Goal: Information Seeking & Learning: Learn about a topic

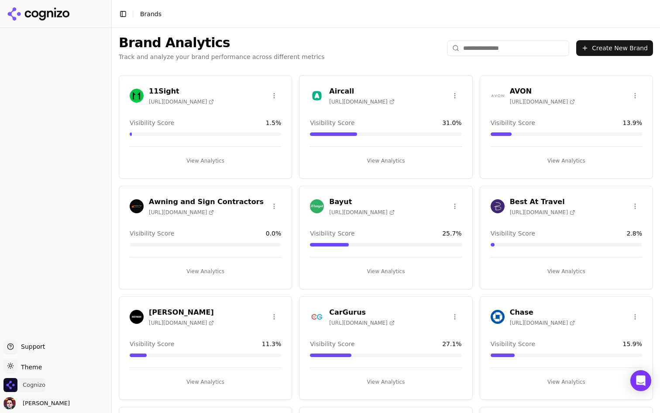
click at [38, 381] on span "Cognizo" at bounding box center [34, 385] width 23 height 8
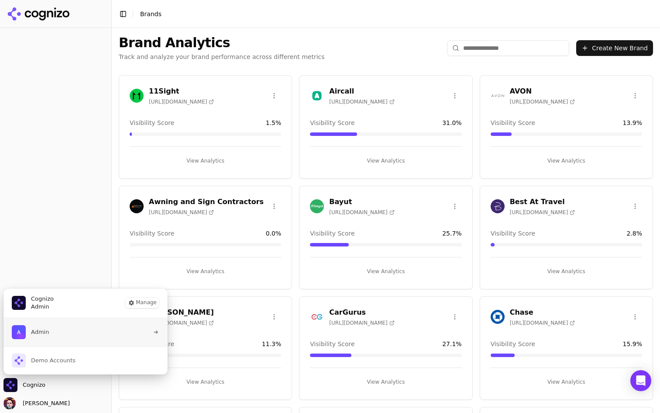
click at [87, 339] on button "Admin" at bounding box center [85, 332] width 165 height 28
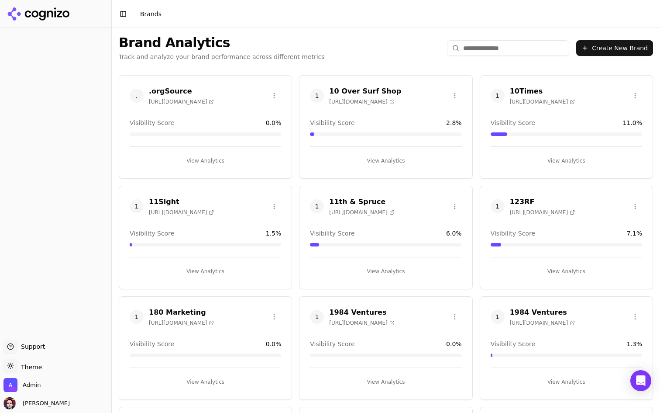
click at [503, 49] on input "search" at bounding box center [508, 48] width 122 height 16
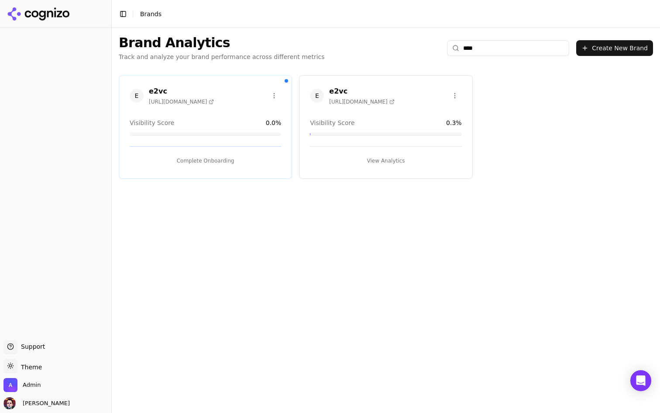
type input "****"
click at [361, 160] on button "View Analytics" at bounding box center [385, 161] width 151 height 14
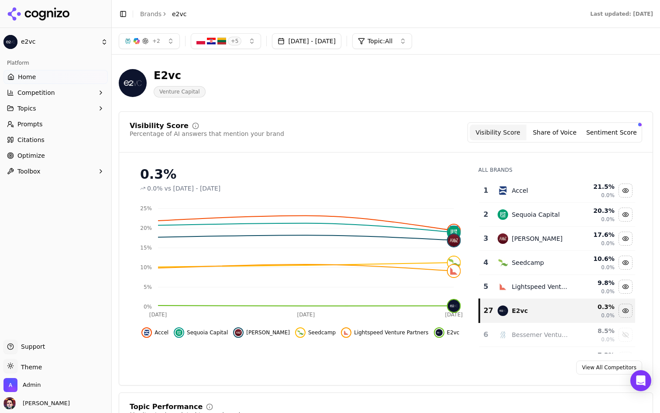
click at [52, 130] on link "Prompts" at bounding box center [55, 124] width 104 height 14
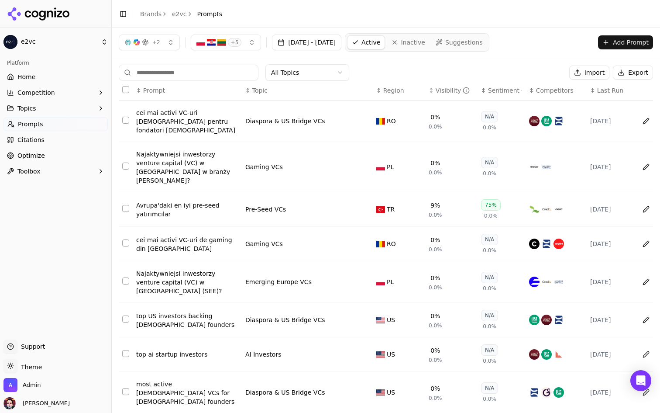
click at [549, 88] on span "Competitors" at bounding box center [555, 90] width 38 height 9
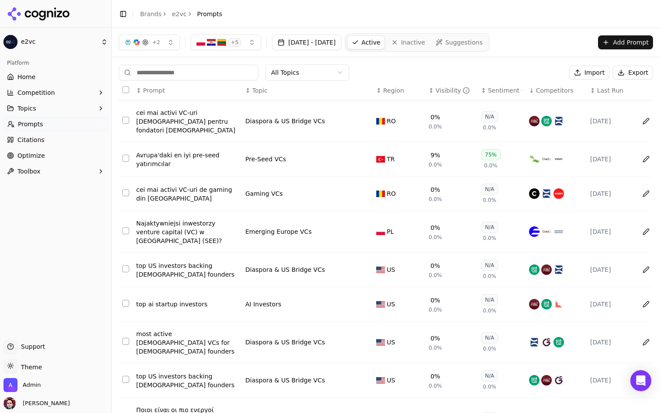
click at [549, 88] on span "Competitors" at bounding box center [555, 90] width 38 height 9
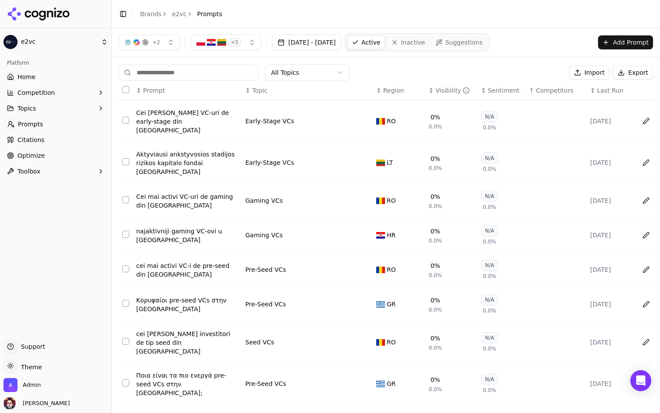
click at [549, 88] on span "Competitors" at bounding box center [555, 90] width 38 height 9
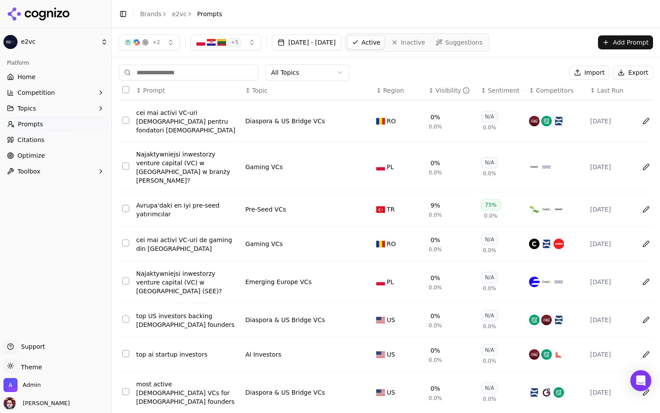
click at [181, 77] on input at bounding box center [189, 73] width 140 height 16
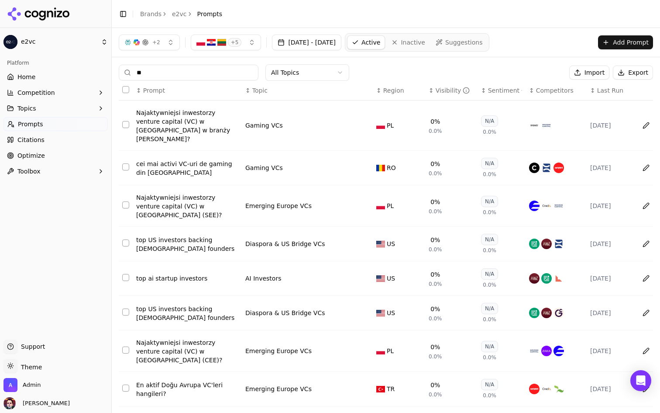
type input "*"
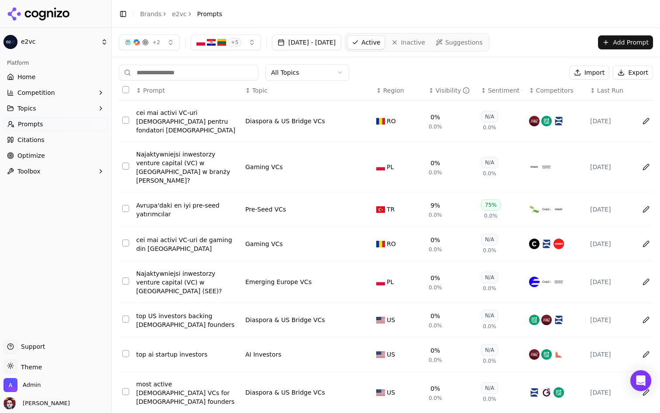
click at [412, 69] on div "All Topics Import Export" at bounding box center [386, 72] width 534 height 17
click at [243, 44] on button "+ 5" at bounding box center [226, 42] width 71 height 16
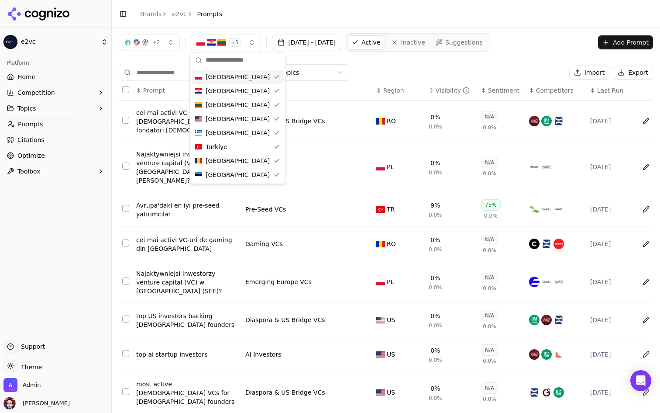
click at [243, 44] on button "+ 5" at bounding box center [226, 42] width 71 height 16
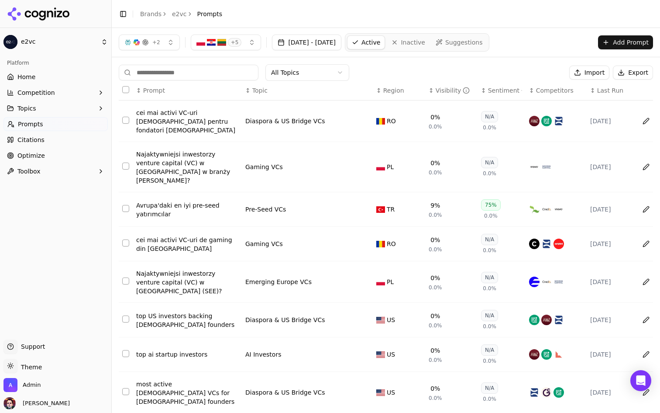
click at [411, 69] on div "All Topics Import Export" at bounding box center [386, 72] width 534 height 17
click at [319, 69] on html "e2vc Platform Home Competition Topics Prompts Citations Optimize Toolbox Suppor…" at bounding box center [330, 206] width 660 height 413
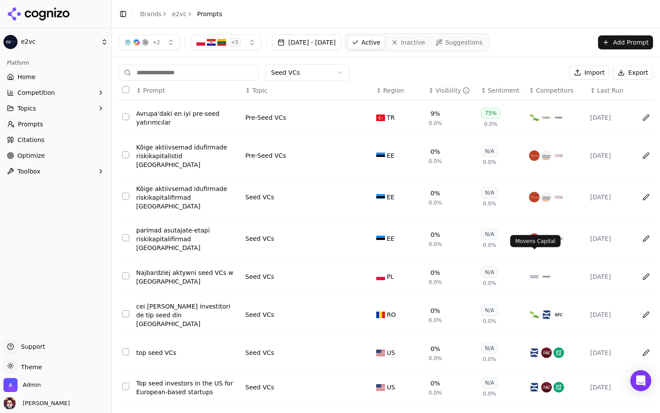
scroll to position [63, 0]
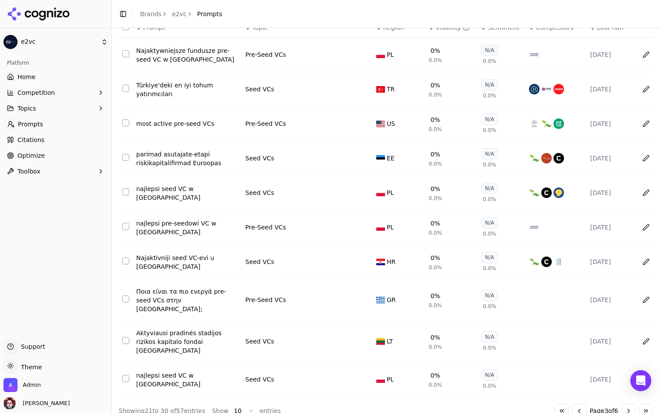
click at [623, 403] on button "Go to next page" at bounding box center [629, 410] width 14 height 14
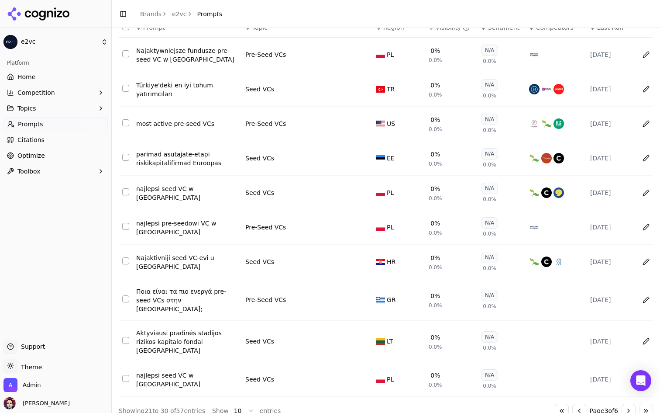
click at [573, 403] on button "Go to previous page" at bounding box center [579, 410] width 14 height 14
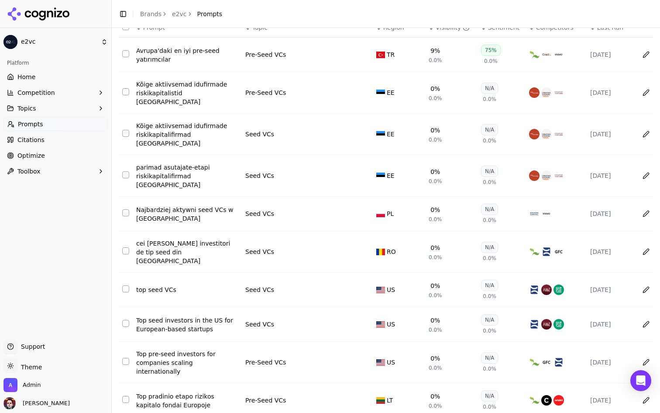
scroll to position [0, 0]
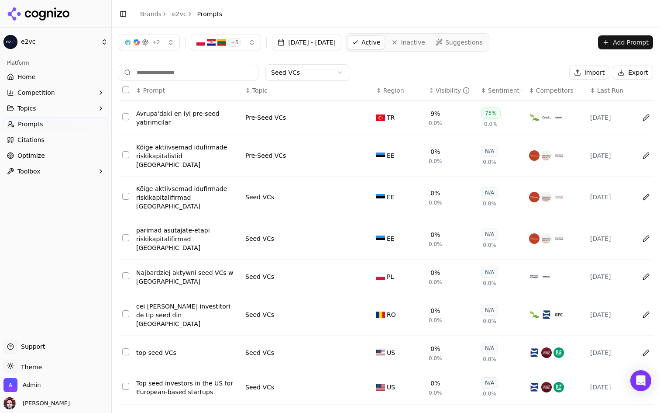
click at [56, 97] on button "Competition" at bounding box center [55, 93] width 104 height 14
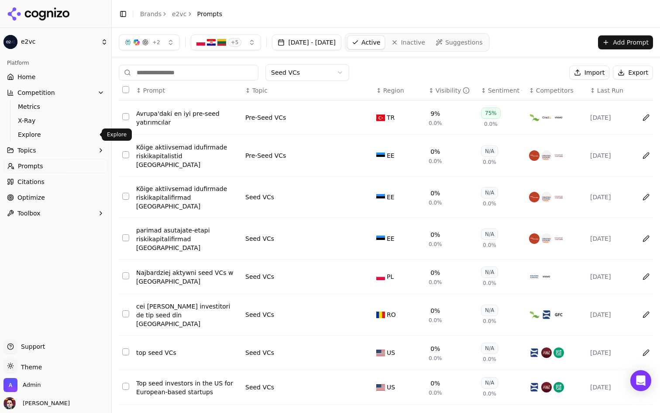
click at [65, 132] on span "Explore" at bounding box center [56, 134] width 76 height 9
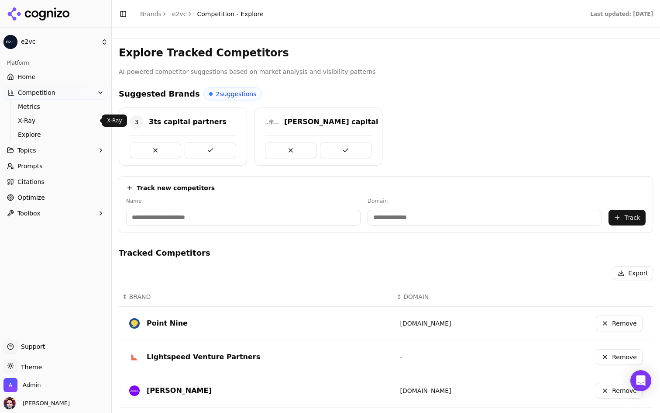
click at [65, 121] on span "X-Ray" at bounding box center [56, 120] width 76 height 9
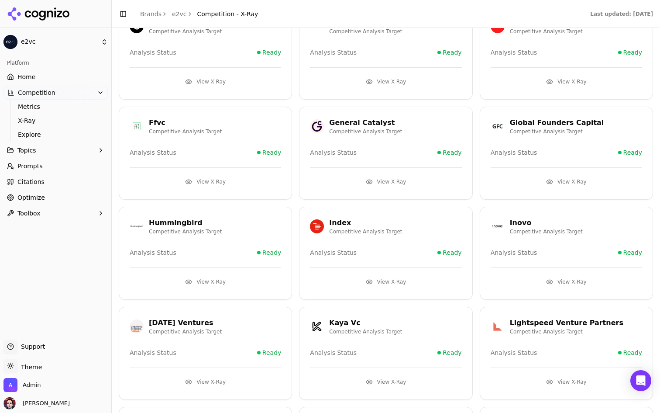
scroll to position [290, 0]
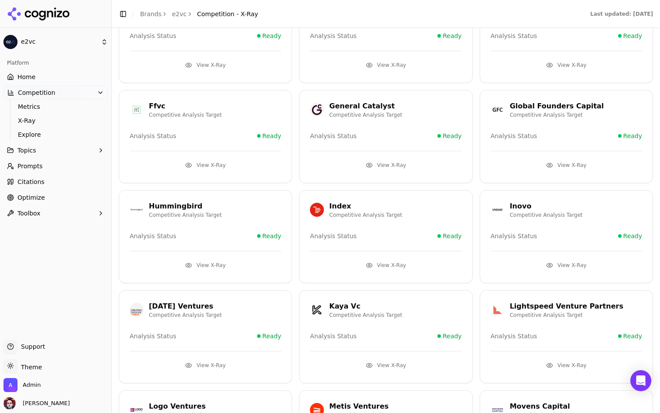
click at [385, 265] on button "View X-Ray" at bounding box center [385, 265] width 151 height 14
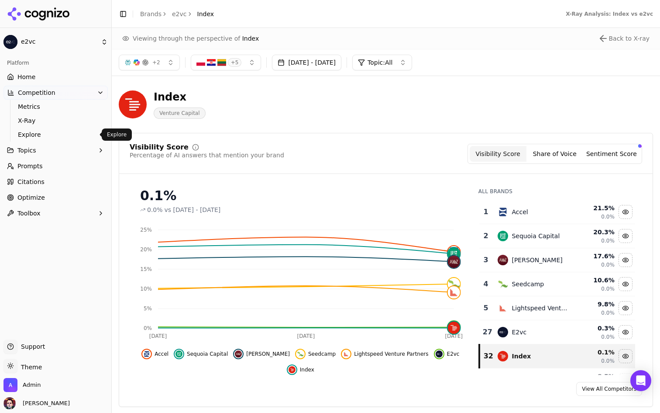
click at [65, 137] on span "Explore" at bounding box center [56, 134] width 76 height 9
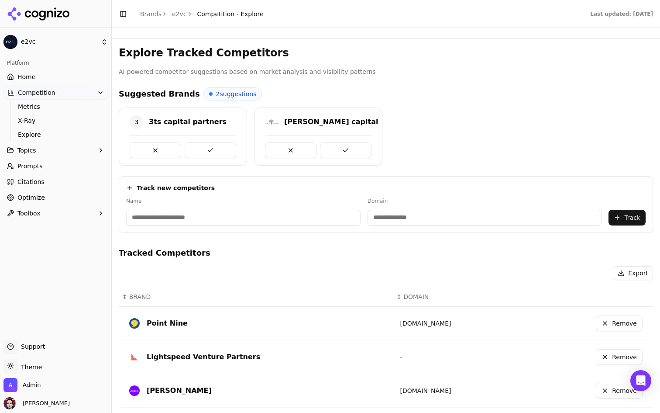
click at [56, 178] on link "Citations" at bounding box center [55, 182] width 104 height 14
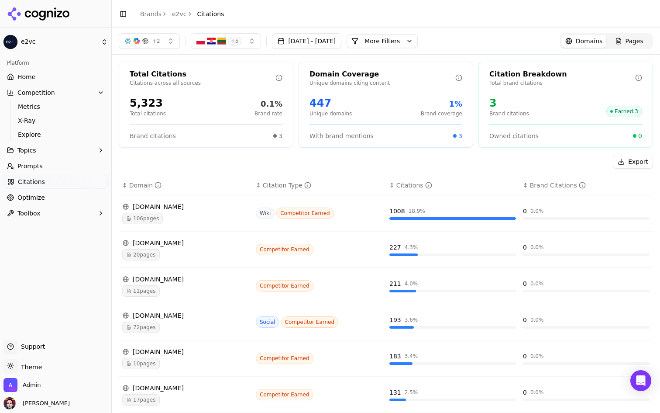
click at [418, 41] on button "More Filters" at bounding box center [382, 41] width 71 height 14
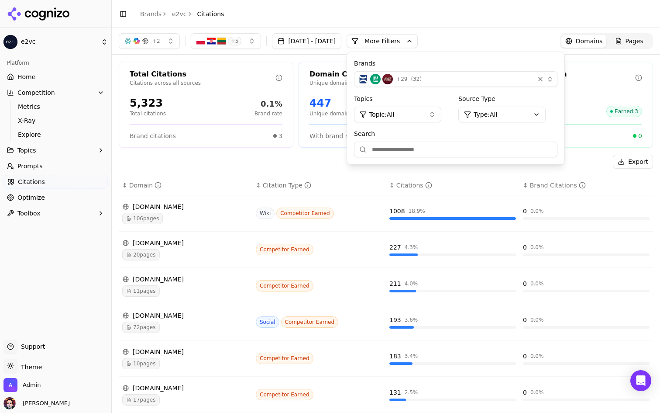
click at [422, 150] on input "Search" at bounding box center [455, 149] width 203 height 16
type input "*****"
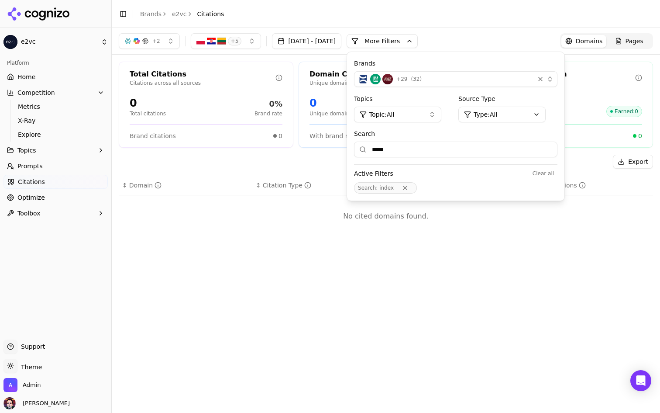
click at [413, 188] on button "Remove Search filter" at bounding box center [405, 187] width 16 height 7
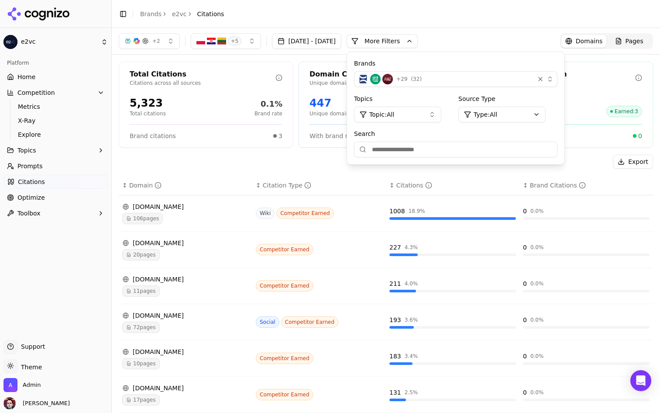
click at [345, 170] on div "Export ↕ Domain ↕ Citation Type ↕ Citations ↕ Brand Citations [DOMAIN_NAME] 106…" at bounding box center [386, 367] width 534 height 424
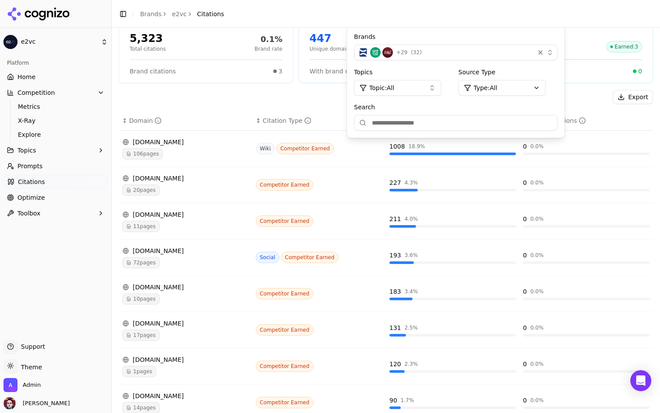
scroll to position [173, 0]
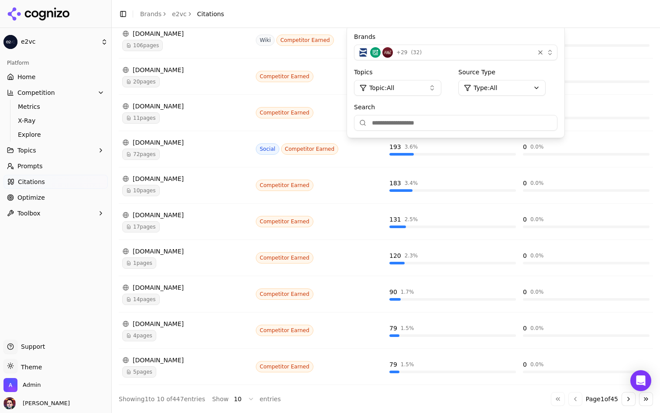
click at [630, 397] on button "Go to next page" at bounding box center [629, 399] width 14 height 14
click at [628, 398] on button "Go to next page" at bounding box center [629, 399] width 14 height 14
click at [630, 396] on button "Go to next page" at bounding box center [629, 399] width 14 height 14
click at [628, 399] on button "Go to next page" at bounding box center [629, 399] width 14 height 14
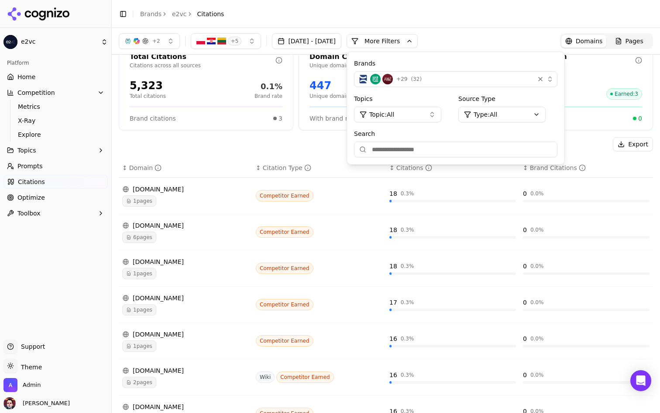
scroll to position [0, 0]
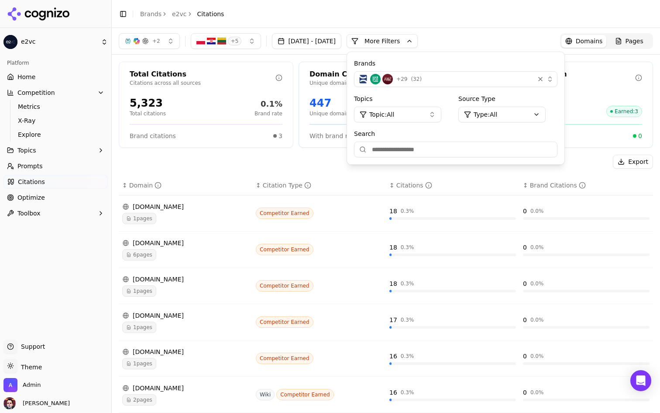
click at [418, 42] on button "More Filters" at bounding box center [382, 41] width 71 height 14
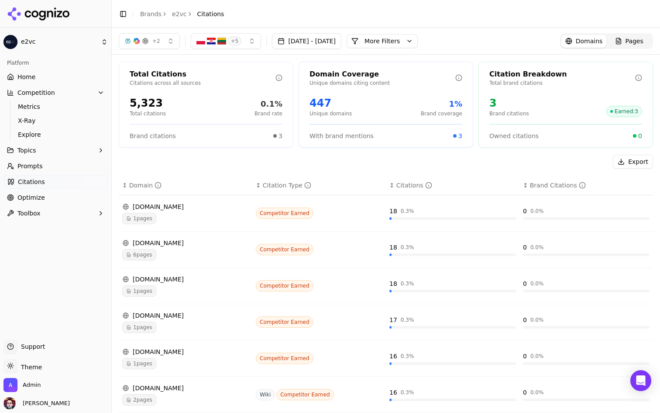
scroll to position [173, 0]
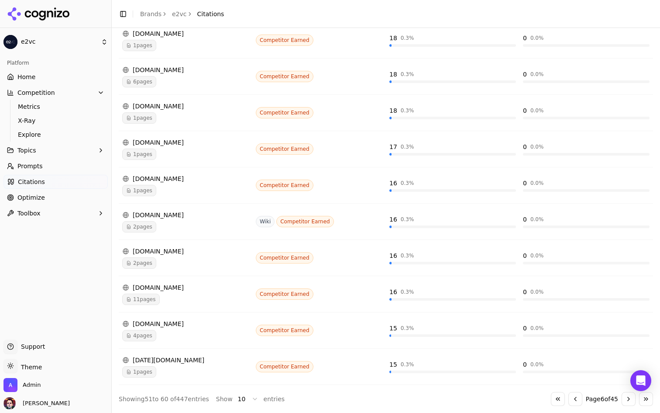
click at [625, 396] on button "Go to next page" at bounding box center [629, 399] width 14 height 14
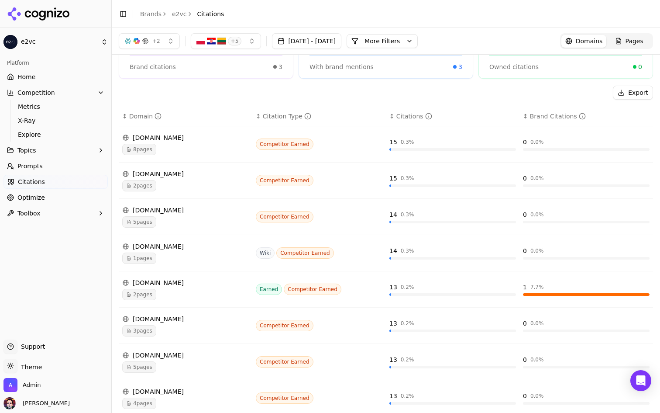
scroll to position [0, 0]
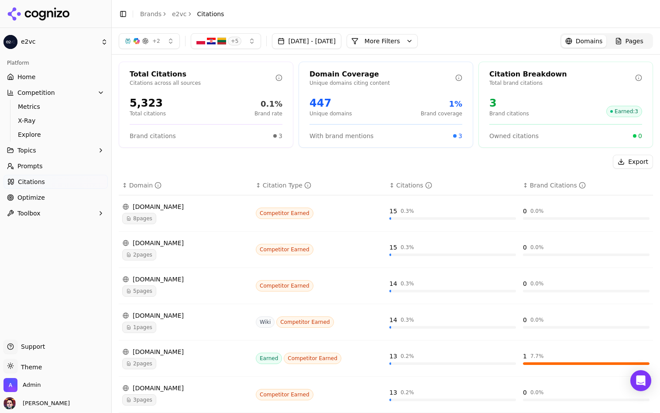
click at [418, 43] on button "More Filters" at bounding box center [382, 41] width 71 height 14
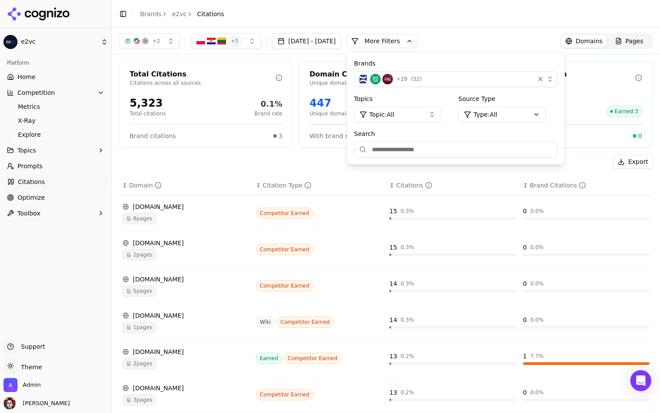
click at [410, 144] on input "Search" at bounding box center [455, 149] width 203 height 16
type input "*****"
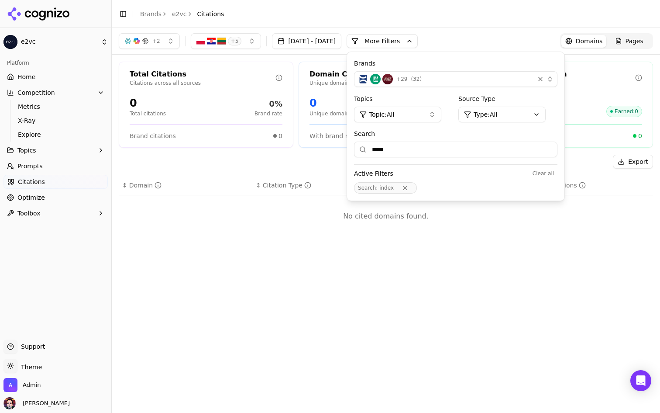
click at [413, 187] on button "Remove Search filter" at bounding box center [405, 187] width 16 height 7
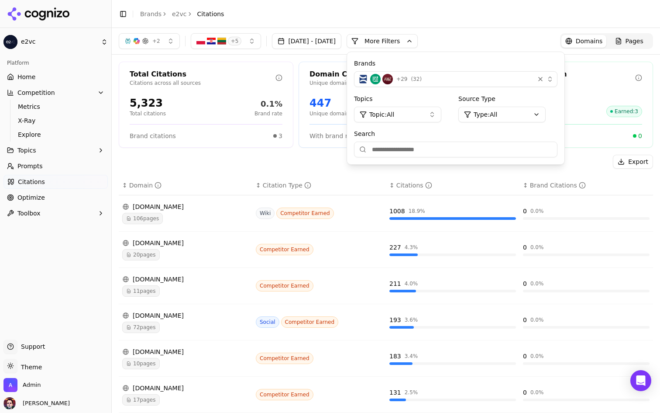
click at [465, 80] on div "+ 29 ( 32 )" at bounding box center [444, 79] width 173 height 10
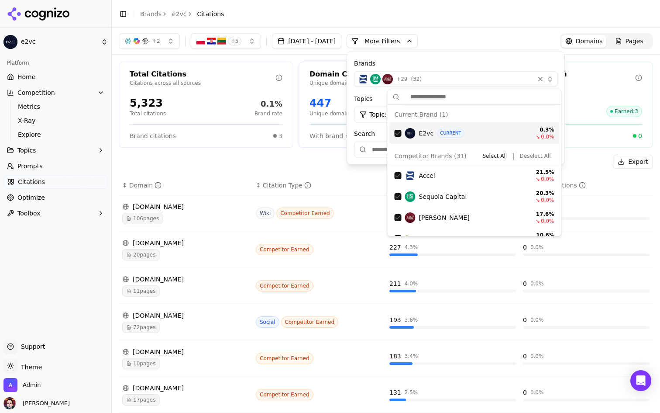
click at [465, 80] on div "+ 29 ( 32 )" at bounding box center [444, 79] width 173 height 10
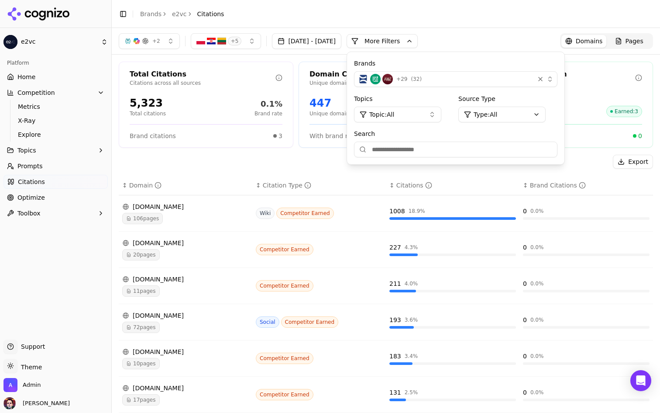
click at [334, 157] on div "Export" at bounding box center [386, 162] width 534 height 14
click at [454, 82] on div "+ 29 ( 32 )" at bounding box center [444, 79] width 173 height 10
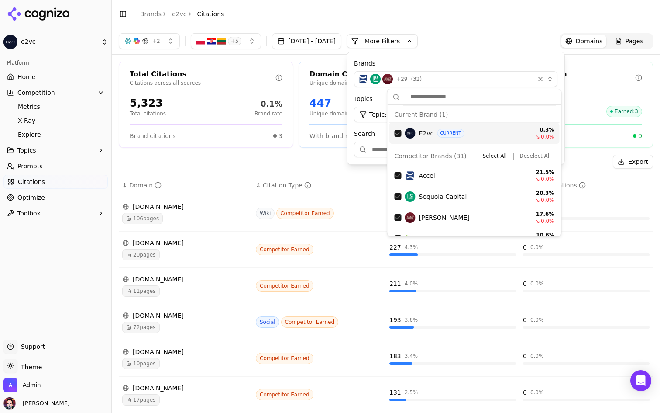
click at [454, 82] on div "+ 29 ( 32 )" at bounding box center [444, 79] width 173 height 10
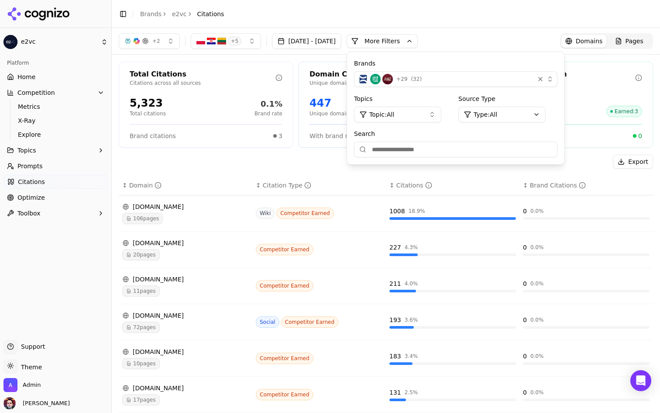
click at [347, 155] on div "Export" at bounding box center [386, 162] width 534 height 14
click at [418, 41] on button "More Filters" at bounding box center [382, 41] width 71 height 14
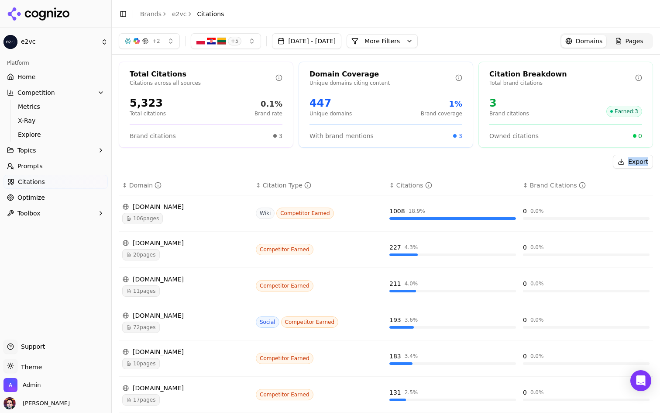
click at [39, 165] on span "Prompts" at bounding box center [29, 166] width 25 height 9
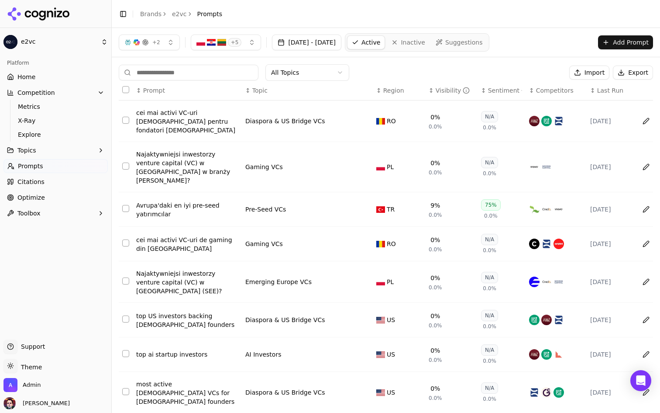
click at [189, 75] on input at bounding box center [189, 73] width 140 height 16
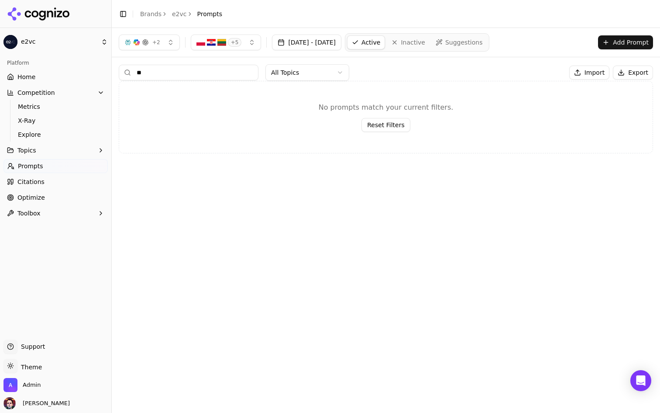
type input "*"
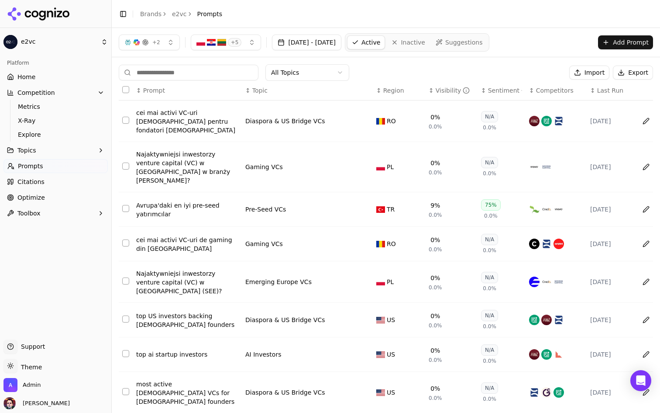
click at [450, 54] on div "+ 2 + 5 [DATE] - [DATE] Active Inactive Suggestions Add Prompt" at bounding box center [386, 42] width 548 height 29
click at [191, 201] on div "Avrupa'daki en iyi pre-seed yatırımcılar" at bounding box center [187, 209] width 102 height 17
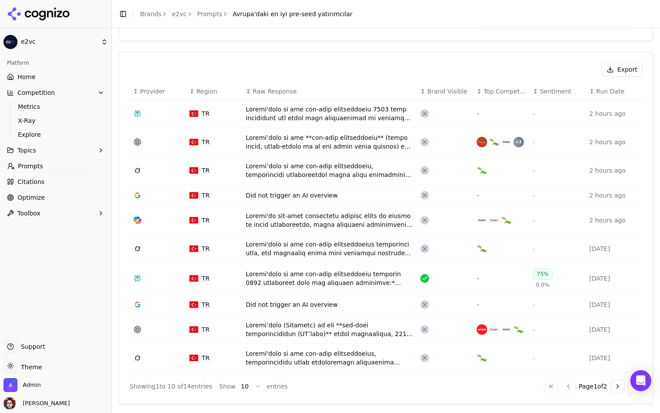
scroll to position [282, 0]
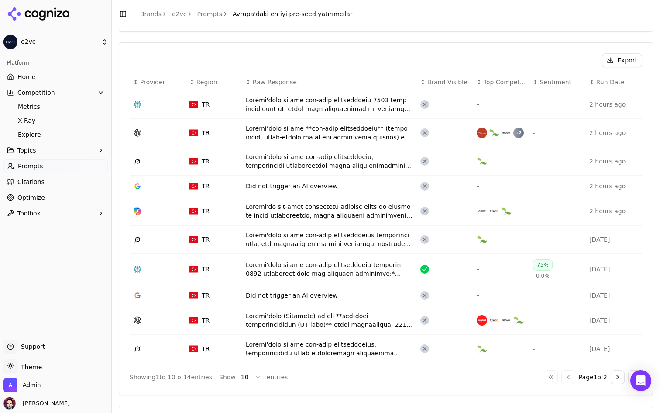
click at [337, 102] on div "Data table" at bounding box center [330, 104] width 168 height 17
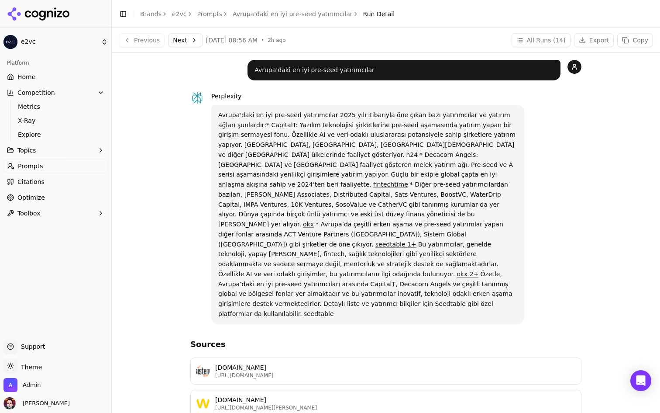
click at [65, 169] on link "Prompts" at bounding box center [55, 166] width 104 height 14
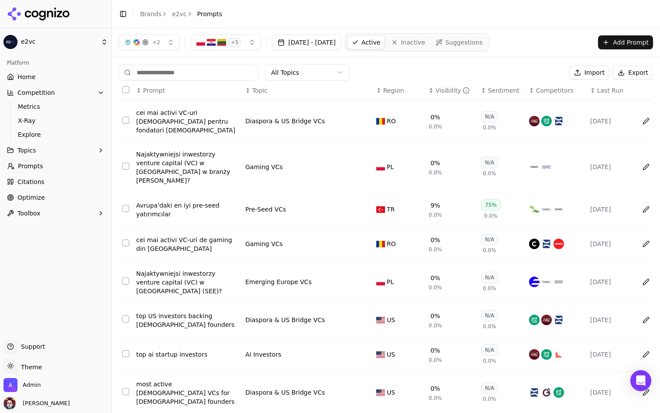
click at [169, 311] on div "top US investors backing [DEMOGRAPHIC_DATA] founders" at bounding box center [187, 319] width 102 height 17
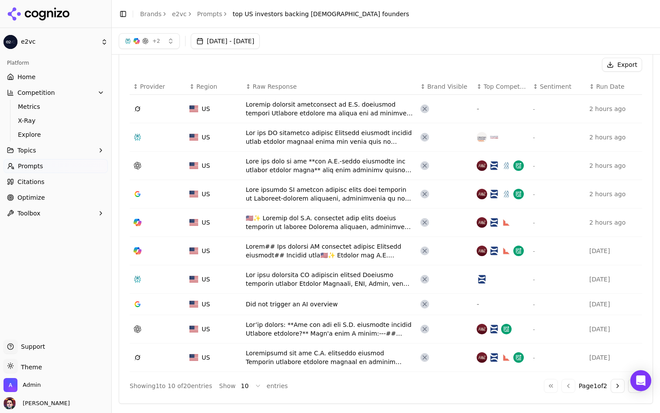
scroll to position [234, 0]
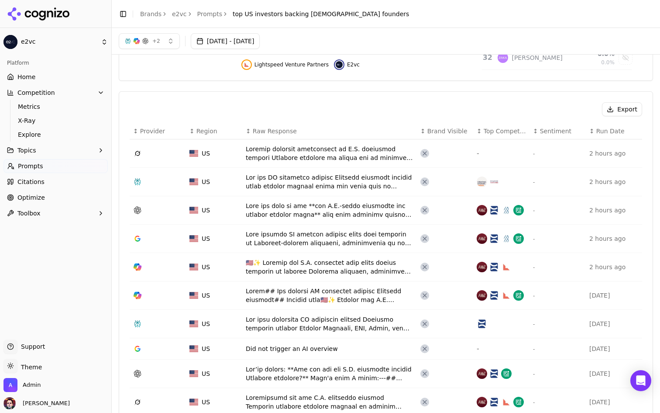
click at [325, 156] on div "Data table" at bounding box center [330, 152] width 168 height 17
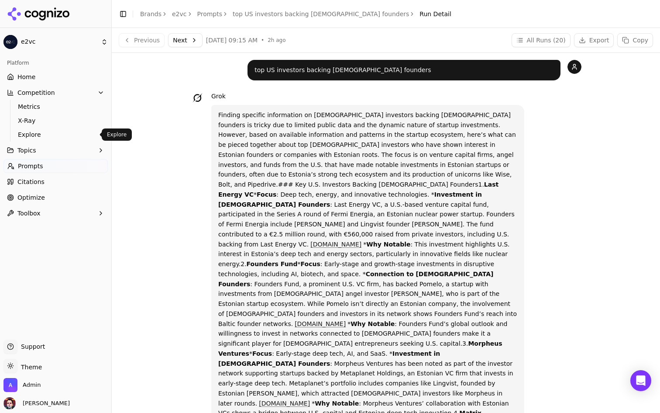
click at [77, 136] on span "Explore" at bounding box center [56, 134] width 76 height 9
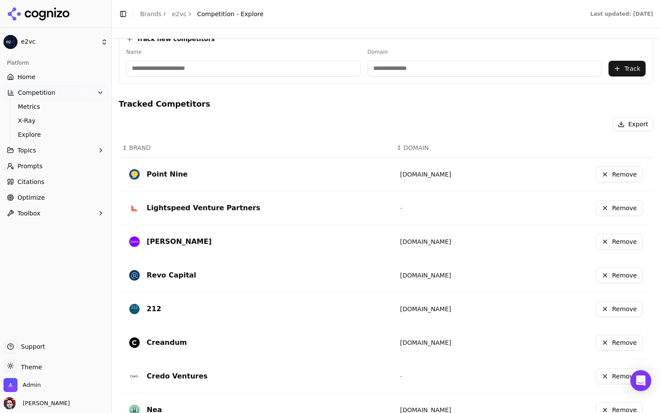
scroll to position [40, 0]
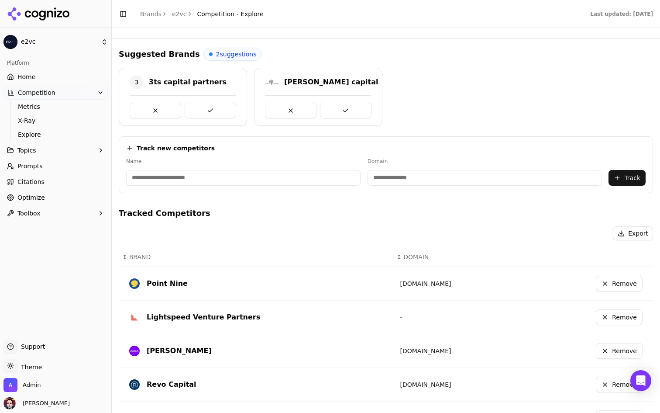
click at [243, 175] on input at bounding box center [243, 178] width 234 height 16
type input "**********"
click at [389, 220] on div "Tracked Competitors Export ↕ BRAND ↕ DOMAIN Point Nine [DOMAIN_NAME] Remove Lig…" at bounding box center [386, 415] width 534 height 417
click at [383, 175] on input "**********" at bounding box center [413, 178] width 187 height 16
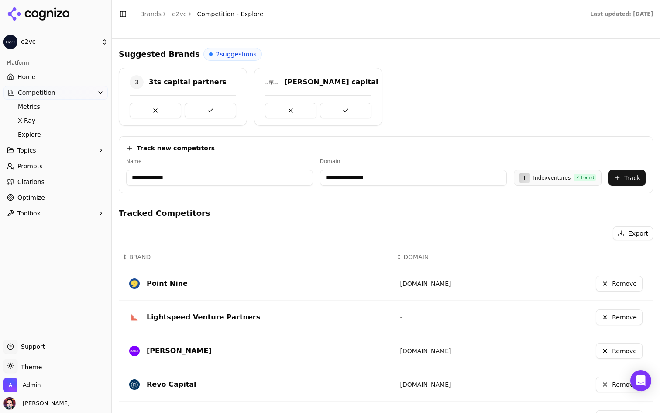
click at [376, 208] on h4 "Tracked Competitors" at bounding box center [386, 213] width 534 height 12
click at [617, 179] on button "Track" at bounding box center [627, 178] width 37 height 16
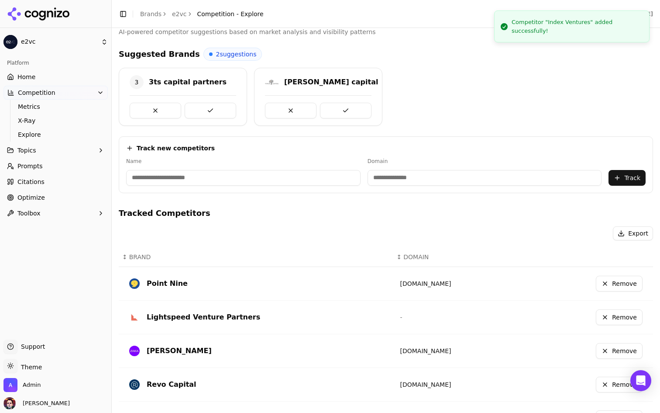
scroll to position [258, 0]
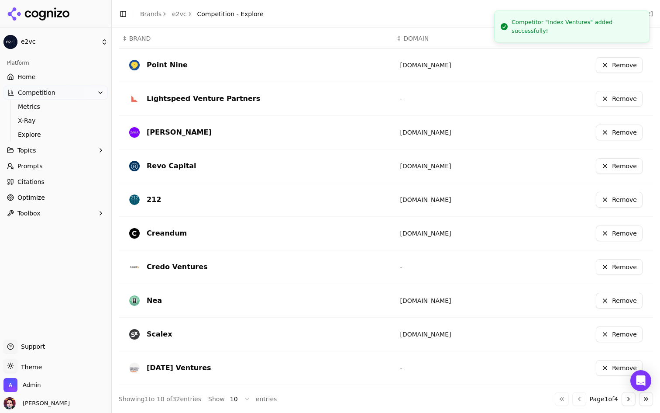
click at [238, 397] on html "e2vc Platform Home Competition Metrics X-Ray Explore Topics Prompts Citations O…" at bounding box center [330, 206] width 660 height 413
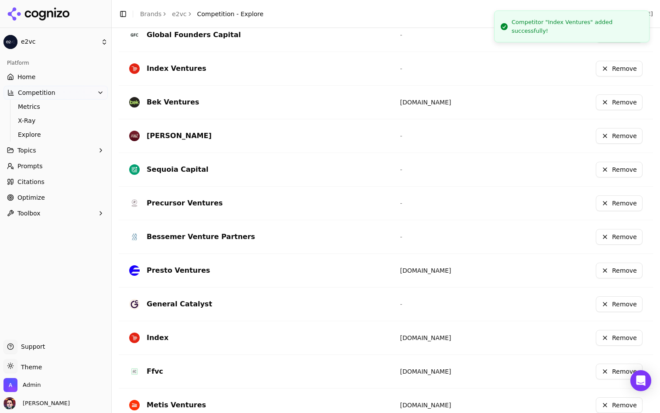
scroll to position [762, 0]
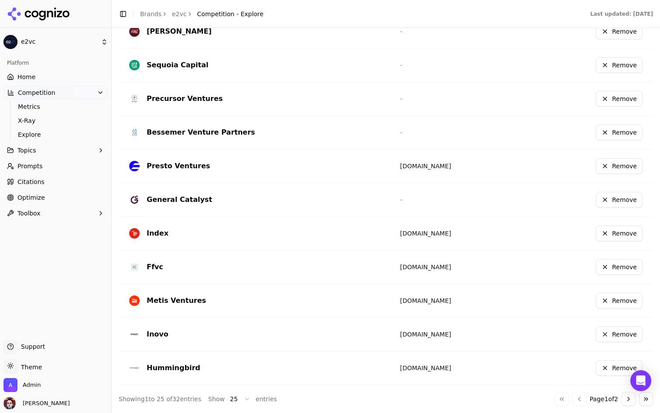
click at [626, 404] on button "Go to next page" at bounding box center [629, 399] width 14 height 14
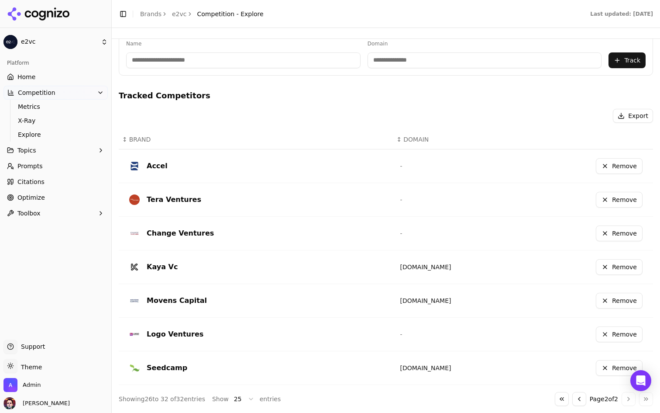
scroll to position [157, 0]
click at [574, 400] on button "Go to previous page" at bounding box center [579, 399] width 14 height 14
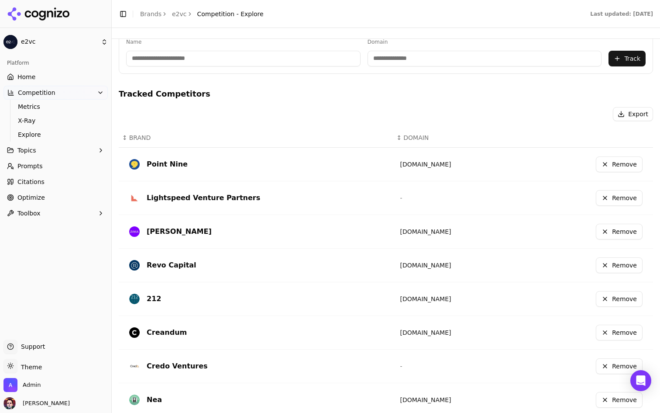
scroll to position [0, 0]
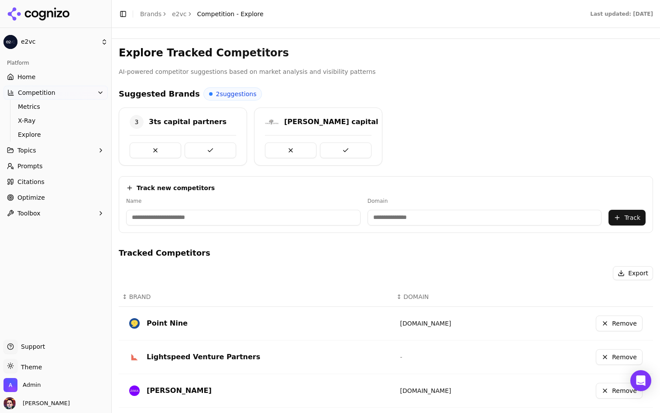
click at [85, 79] on link "Home" at bounding box center [55, 77] width 104 height 14
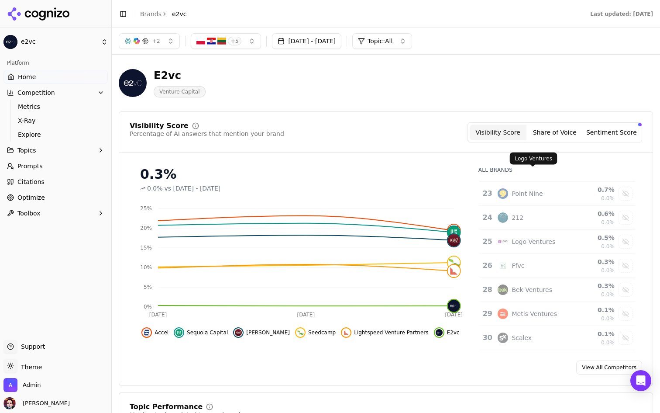
scroll to position [618, 0]
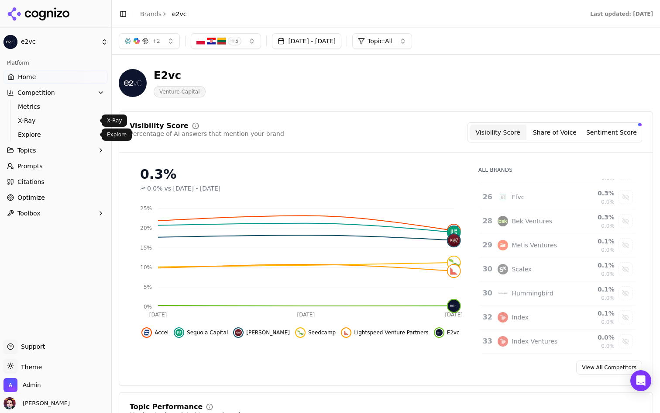
click at [53, 139] on link "Explore" at bounding box center [55, 134] width 83 height 12
click at [53, 139] on html "e2vc Platform Home Competition Metrics X-Ray Explore Topics Prompts Citations O…" at bounding box center [330, 206] width 660 height 413
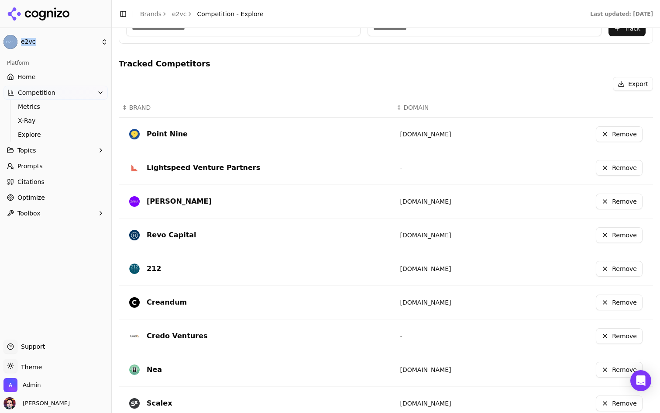
scroll to position [258, 0]
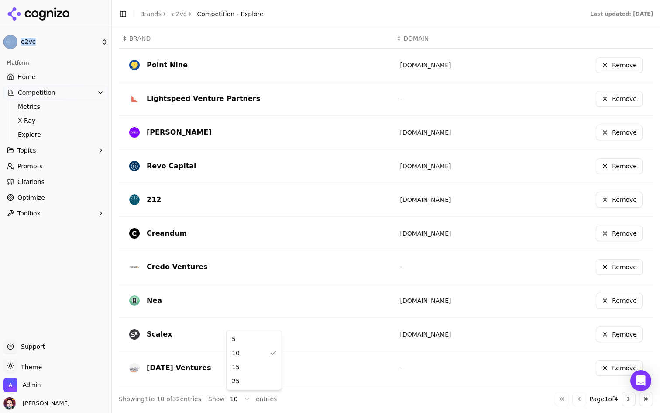
click at [238, 398] on html "e2vc Platform Home Competition Metrics X-Ray Explore Topics Prompts Citations O…" at bounding box center [330, 206] width 660 height 413
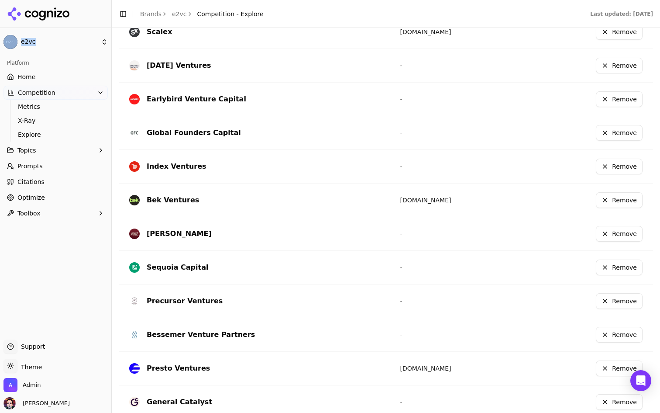
scroll to position [575, 0]
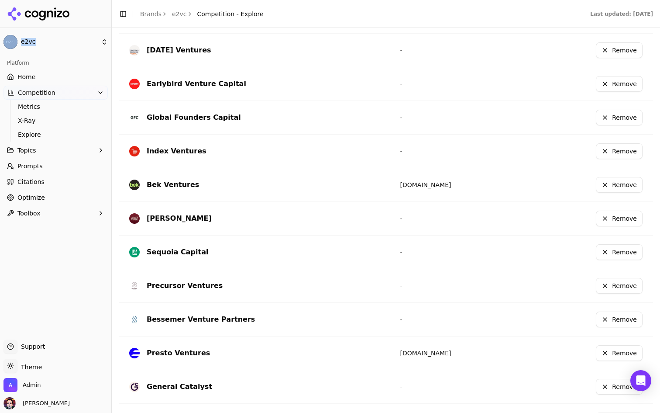
click at [623, 150] on button "Remove" at bounding box center [619, 151] width 47 height 16
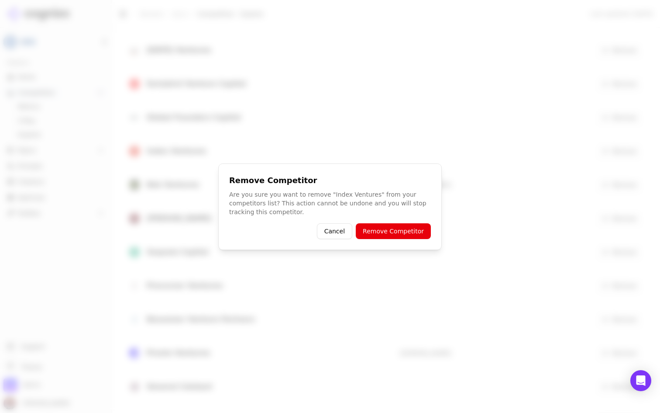
click at [391, 225] on button "Remove Competitor" at bounding box center [393, 231] width 75 height 16
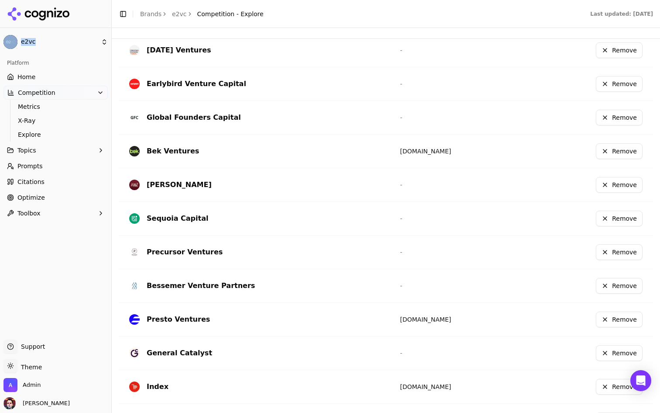
scroll to position [0, 0]
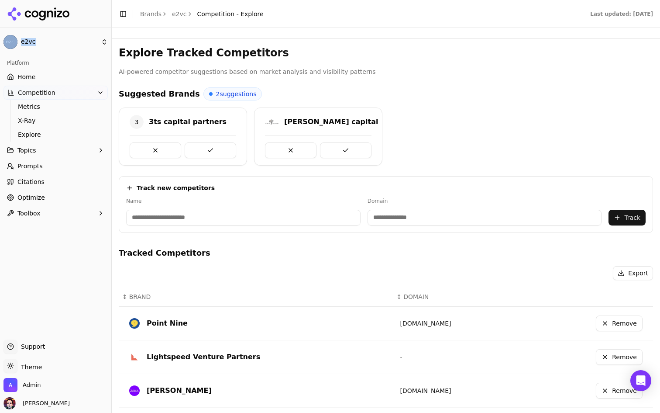
click at [66, 76] on link "Home" at bounding box center [55, 77] width 104 height 14
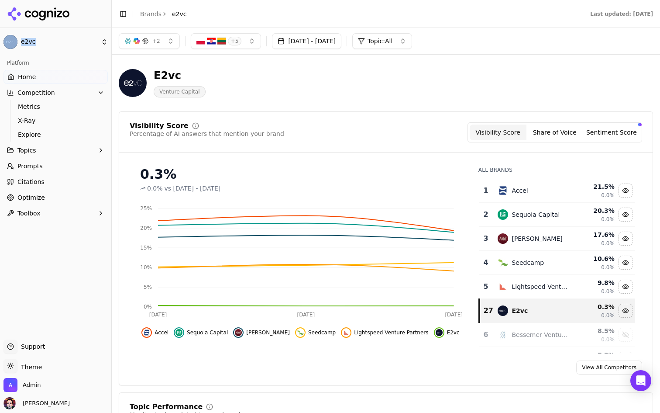
click at [396, 81] on div "E2vc Venture Capital" at bounding box center [314, 83] width 391 height 29
click at [49, 169] on link "Prompts" at bounding box center [55, 166] width 104 height 14
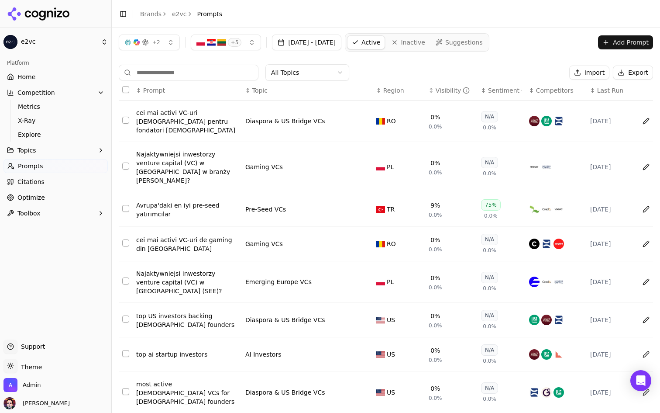
click at [483, 43] on span "Suggestions" at bounding box center [464, 42] width 38 height 9
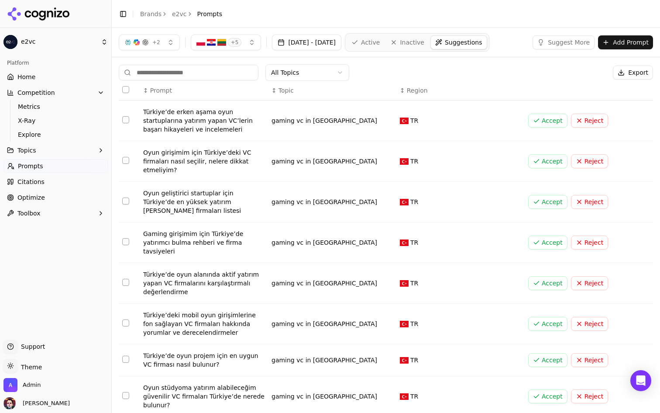
click at [380, 42] on span "Active" at bounding box center [370, 42] width 19 height 9
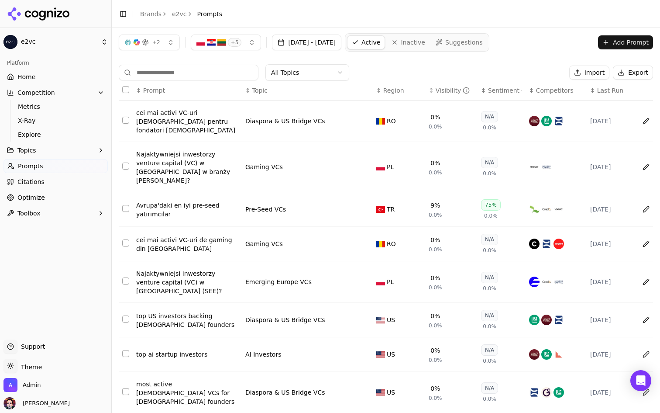
click at [308, 70] on html "e2vc Platform Home Competition Metrics X-Ray Explore Topics Prompts Citations O…" at bounding box center [330, 206] width 660 height 413
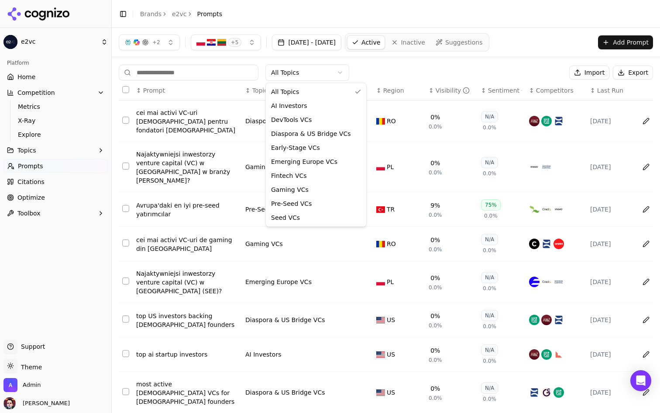
click at [308, 70] on html "e2vc Platform Home Competition Metrics X-Ray Explore Topics Prompts Citations O…" at bounding box center [330, 206] width 660 height 413
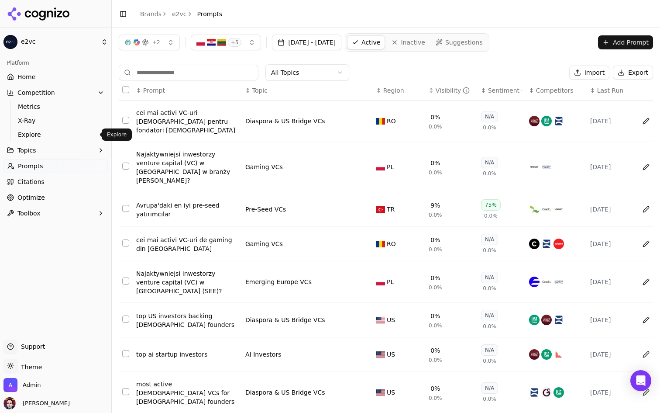
click at [55, 134] on span "Explore" at bounding box center [56, 134] width 76 height 9
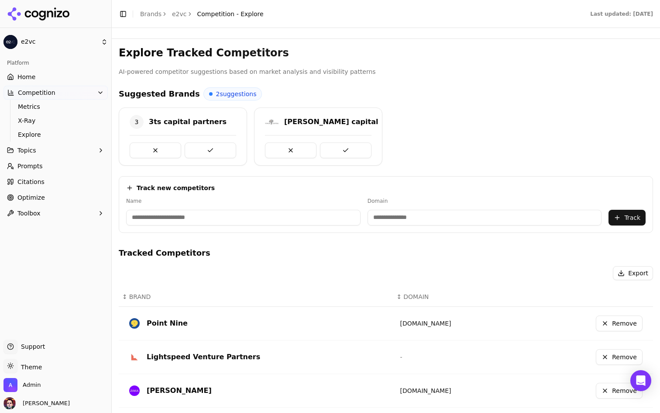
click at [52, 153] on button "Topics" at bounding box center [55, 150] width 104 height 14
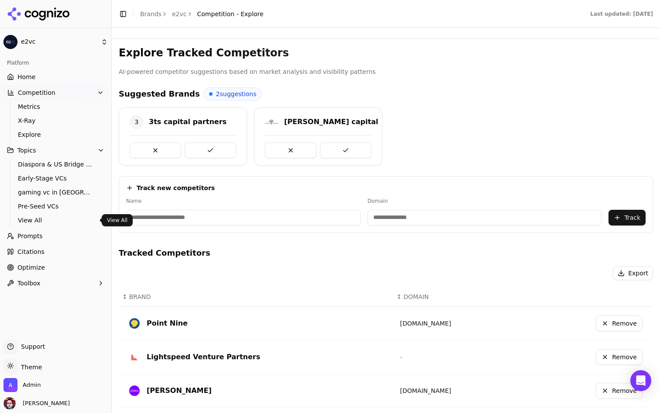
click at [38, 218] on span "View All" at bounding box center [56, 220] width 76 height 9
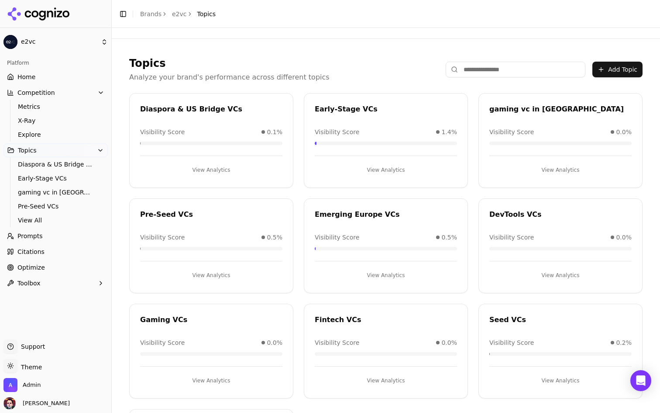
click at [561, 169] on button "View Analytics" at bounding box center [560, 170] width 142 height 14
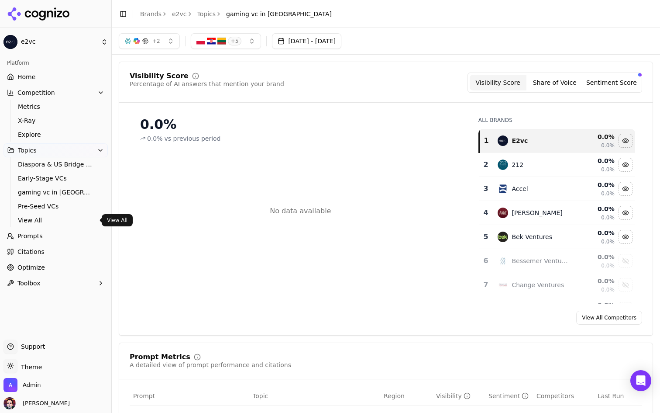
click at [52, 221] on span "View All" at bounding box center [56, 220] width 76 height 9
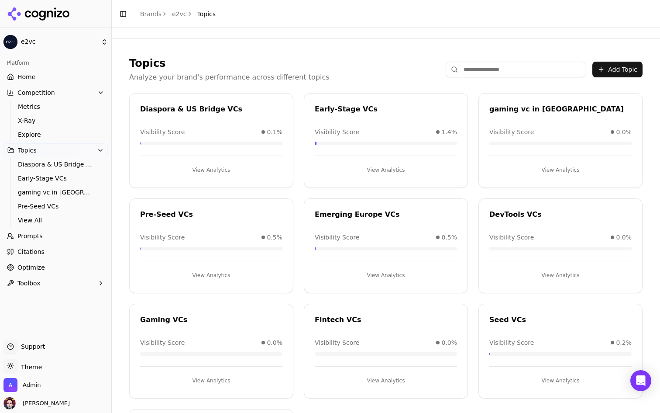
click at [48, 241] on link "Prompts" at bounding box center [55, 236] width 104 height 14
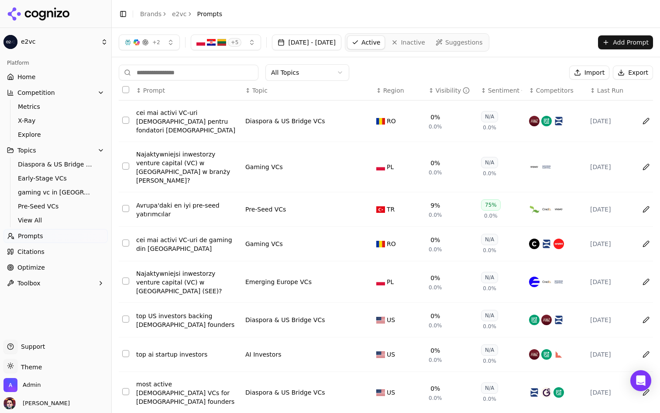
click at [337, 68] on html "e2vc Platform Home Competition Metrics X-Ray Explore Topics Diaspora & US Bridg…" at bounding box center [330, 206] width 660 height 413
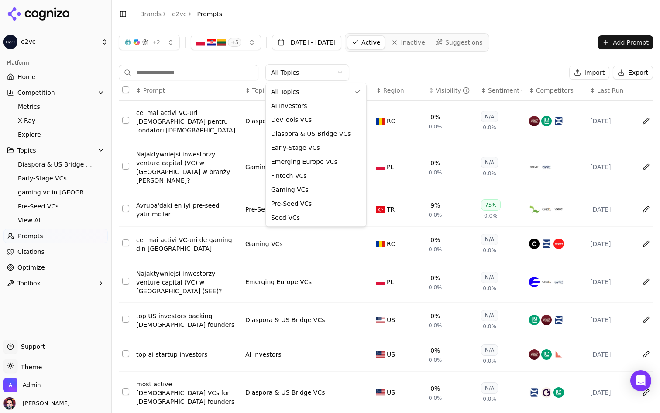
click at [491, 39] on html "e2vc Platform Home Competition Metrics X-Ray Explore Topics Diaspora & US Bridg…" at bounding box center [330, 206] width 660 height 413
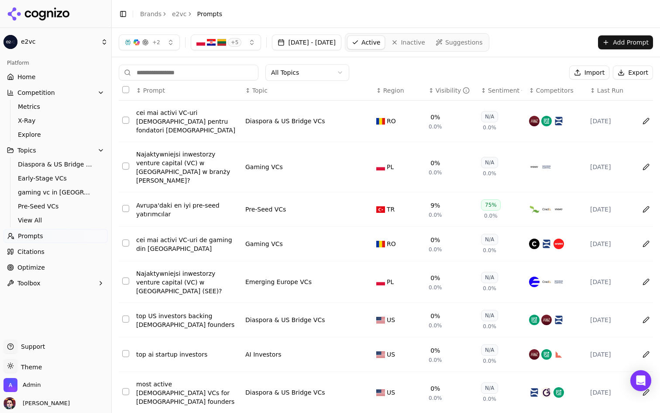
click at [483, 44] on span "Suggestions" at bounding box center [464, 42] width 38 height 9
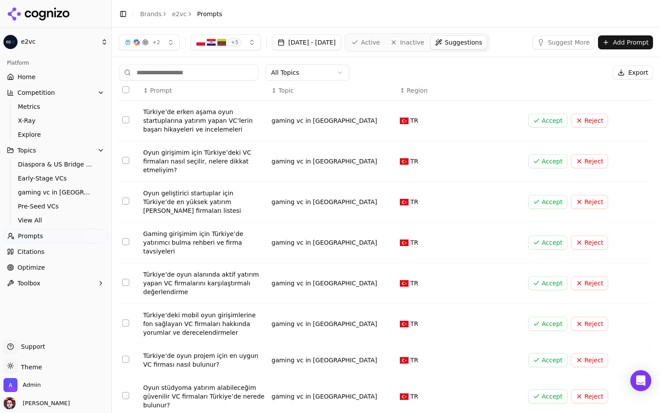
click at [380, 44] on span "Active" at bounding box center [370, 42] width 19 height 9
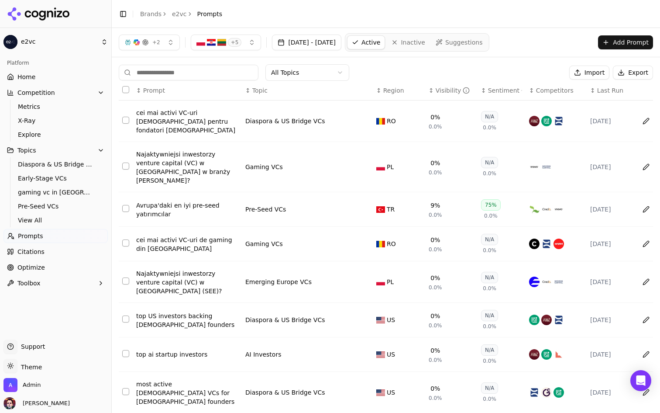
click at [264, 205] on div "Pre-Seed VCs" at bounding box center [265, 209] width 41 height 9
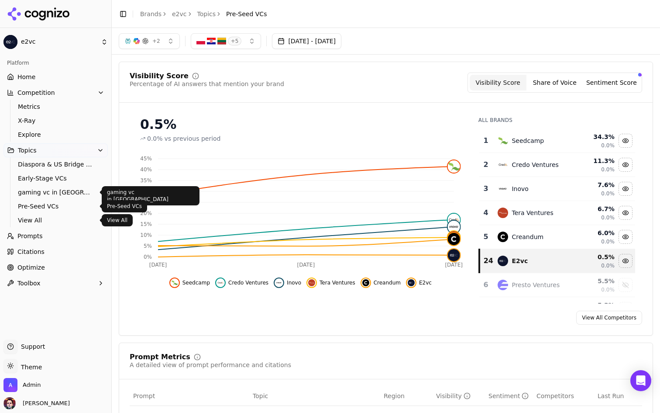
click at [56, 217] on span "View All" at bounding box center [56, 220] width 76 height 9
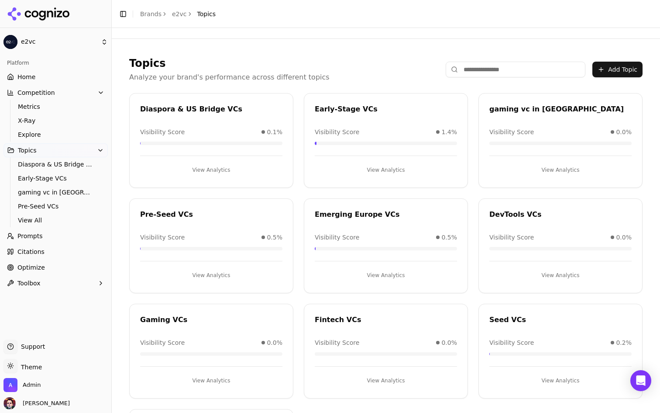
click at [62, 80] on link "Home" at bounding box center [55, 77] width 104 height 14
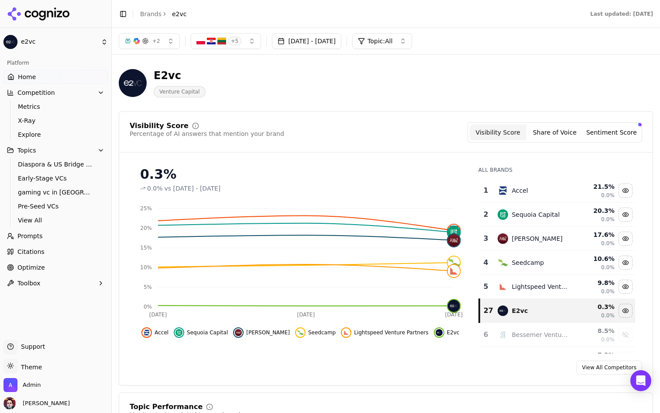
click at [325, 40] on button "[DATE] - [DATE]" at bounding box center [306, 41] width 69 height 16
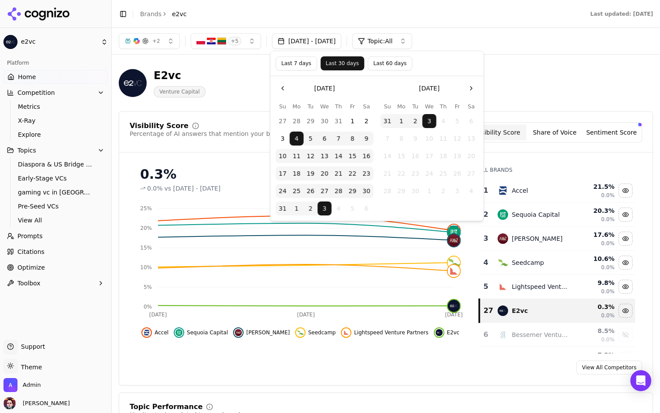
click at [325, 40] on button "[DATE] - [DATE]" at bounding box center [306, 41] width 69 height 16
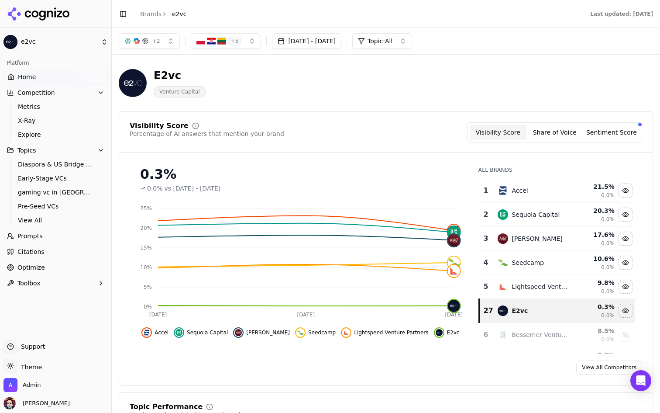
click at [412, 35] on button "Topic: All" at bounding box center [382, 41] width 60 height 16
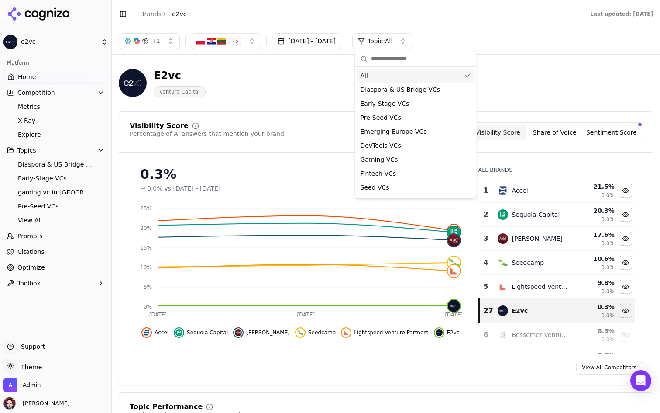
click at [412, 35] on button "Topic: All" at bounding box center [382, 41] width 60 height 16
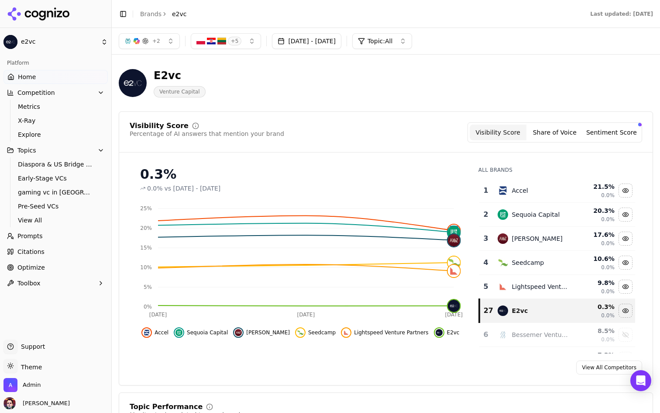
click at [54, 257] on link "Citations" at bounding box center [55, 251] width 104 height 14
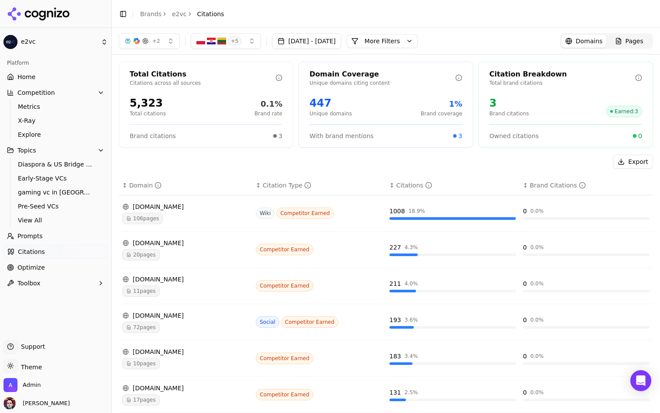
click at [63, 265] on link "Optimize" at bounding box center [55, 267] width 104 height 14
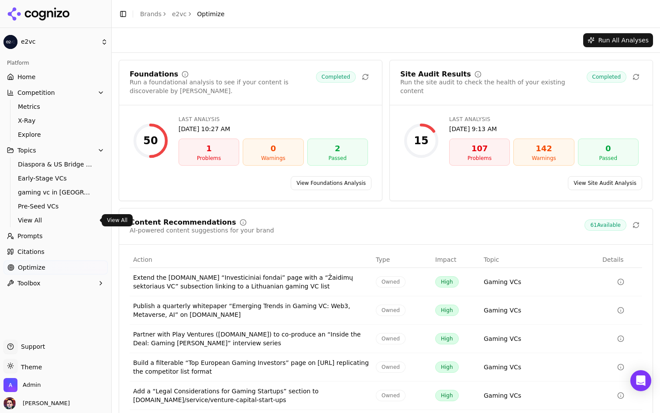
click at [73, 231] on link "Prompts" at bounding box center [55, 236] width 104 height 14
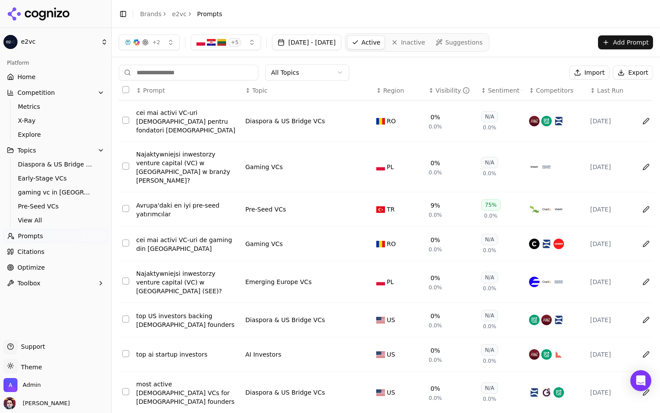
click at [438, 34] on nav "Active Inactive Suggestions" at bounding box center [417, 42] width 144 height 18
click at [425, 39] on span "Inactive" at bounding box center [413, 42] width 24 height 9
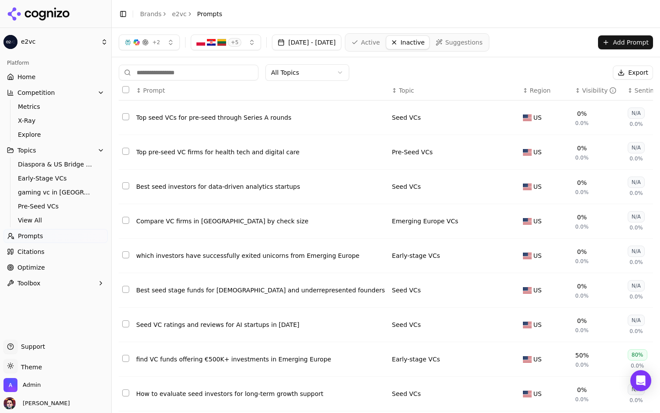
click at [483, 41] on span "Suggestions" at bounding box center [464, 42] width 38 height 9
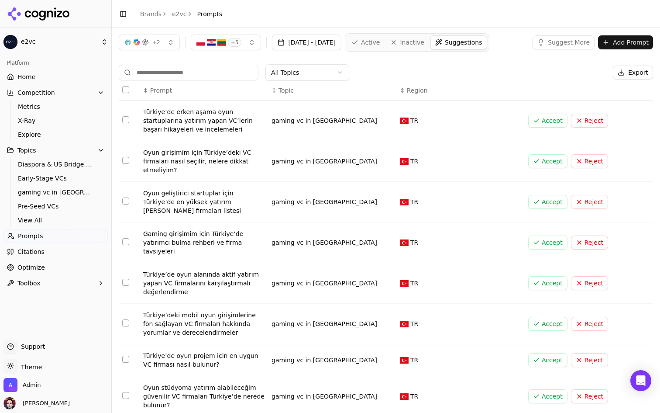
click at [380, 44] on span "Active" at bounding box center [370, 42] width 19 height 9
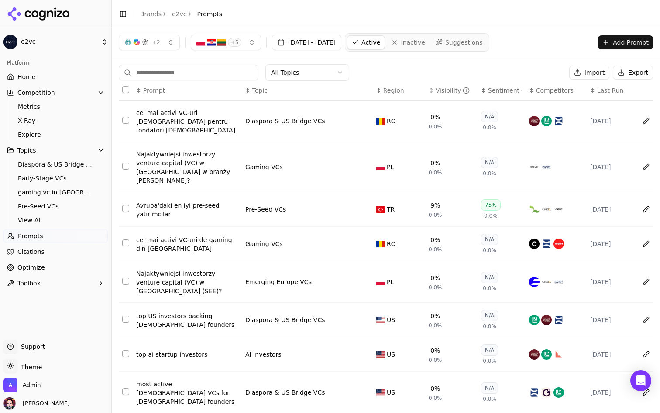
click at [425, 43] on span "Inactive" at bounding box center [413, 42] width 24 height 9
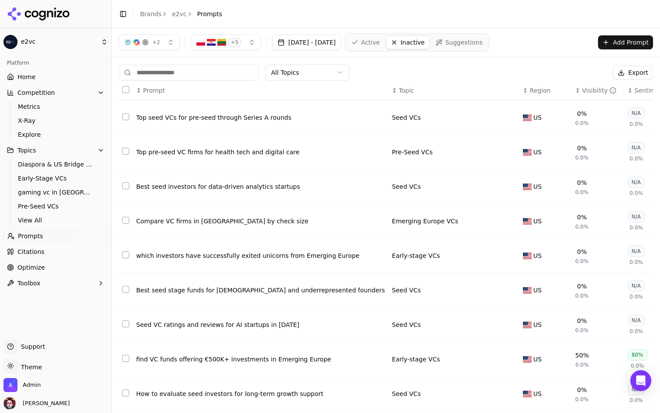
click at [380, 46] on span "Active" at bounding box center [370, 42] width 19 height 9
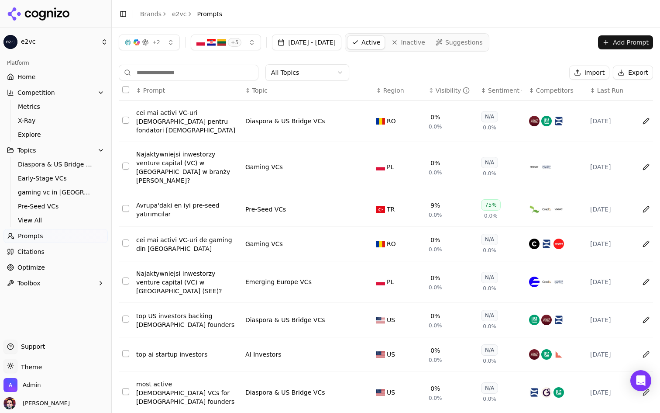
click at [483, 38] on span "Suggestions" at bounding box center [464, 42] width 38 height 9
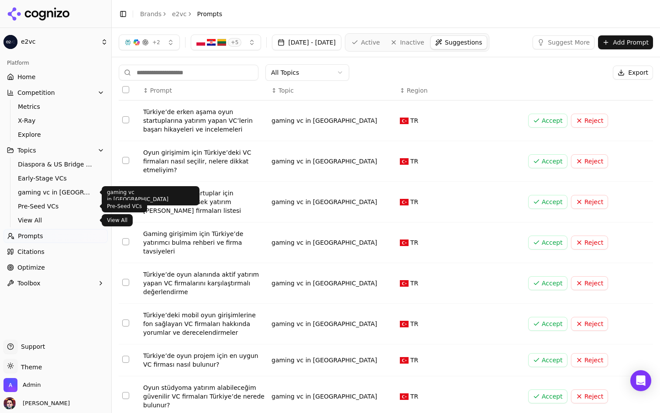
click at [58, 216] on span "View All" at bounding box center [56, 220] width 76 height 9
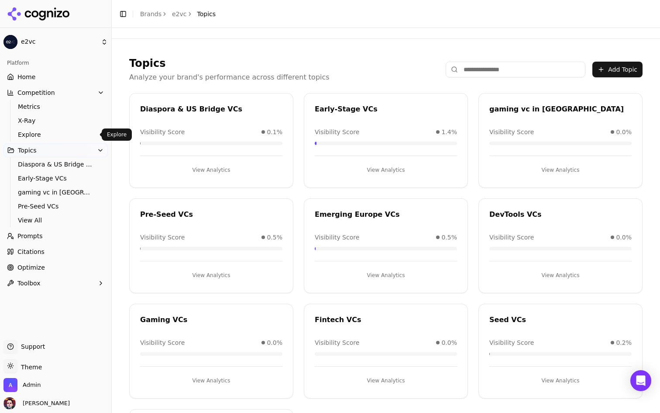
click at [73, 136] on span "Explore" at bounding box center [56, 134] width 76 height 9
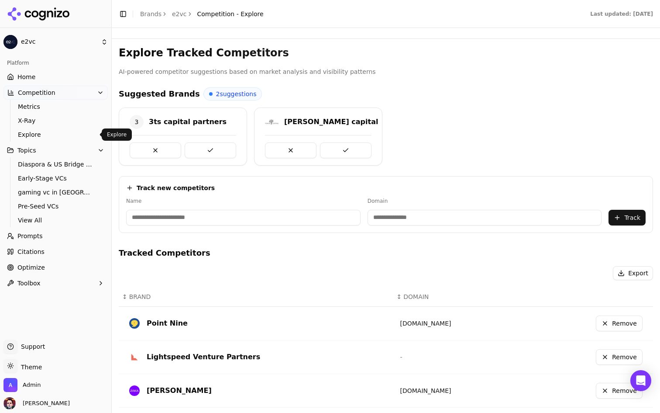
click at [51, 138] on span "Explore" at bounding box center [56, 134] width 76 height 9
click at [62, 123] on span "X-Ray" at bounding box center [56, 120] width 76 height 9
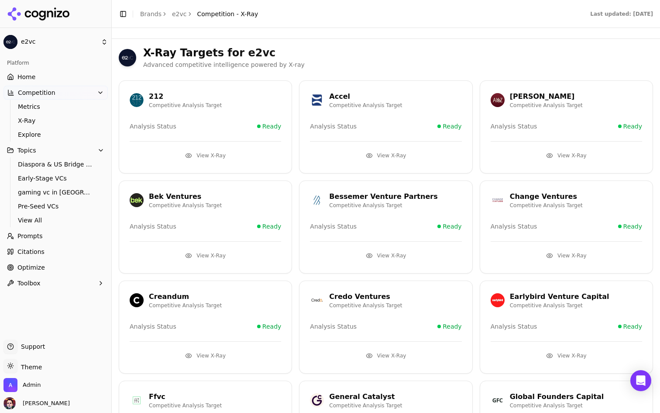
click at [225, 159] on button "View X-Ray" at bounding box center [205, 155] width 151 height 14
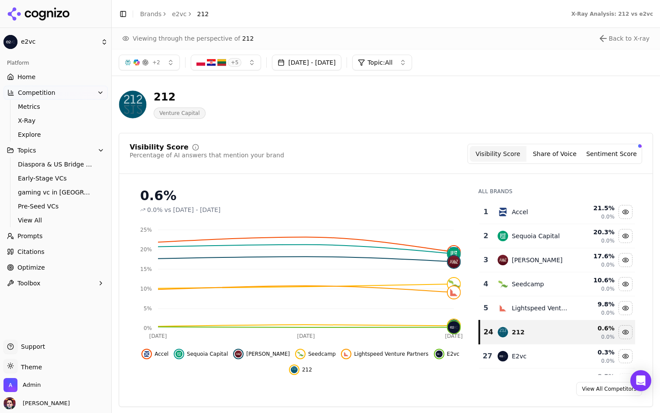
click at [49, 243] on ul "Home Competition Metrics X-Ray Explore Topics Diaspora & US Bridge VCs Early-St…" at bounding box center [55, 180] width 104 height 220
click at [56, 236] on link "Prompts" at bounding box center [55, 236] width 104 height 14
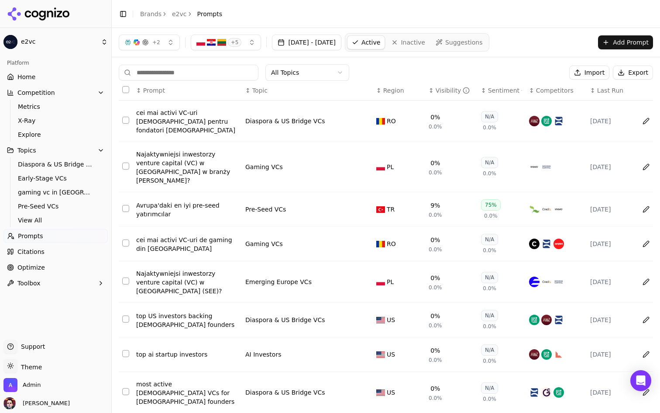
click at [425, 40] on span "Inactive" at bounding box center [413, 42] width 24 height 9
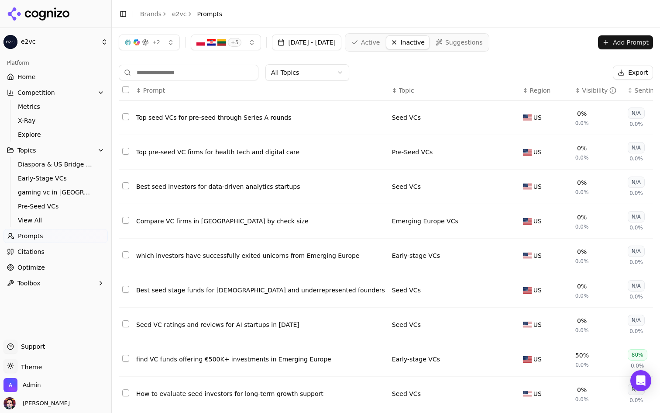
click at [380, 38] on span "Active" at bounding box center [370, 42] width 19 height 9
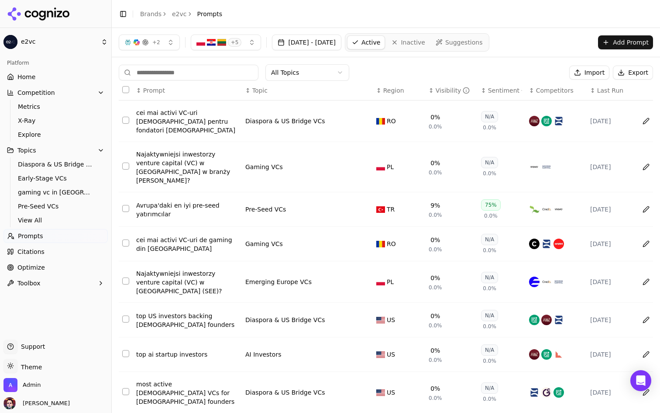
click at [49, 249] on link "Citations" at bounding box center [55, 251] width 104 height 14
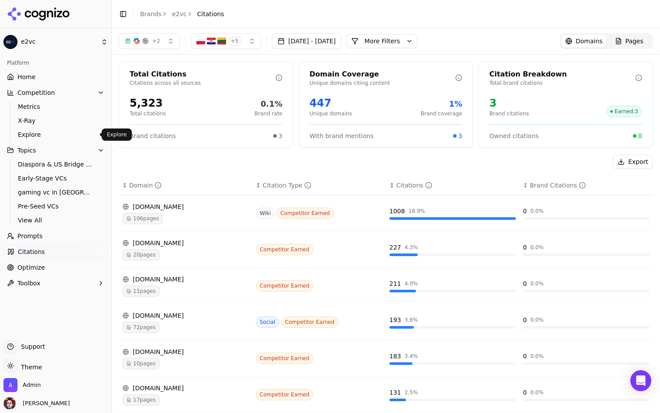
click at [69, 131] on span "Explore" at bounding box center [56, 134] width 76 height 9
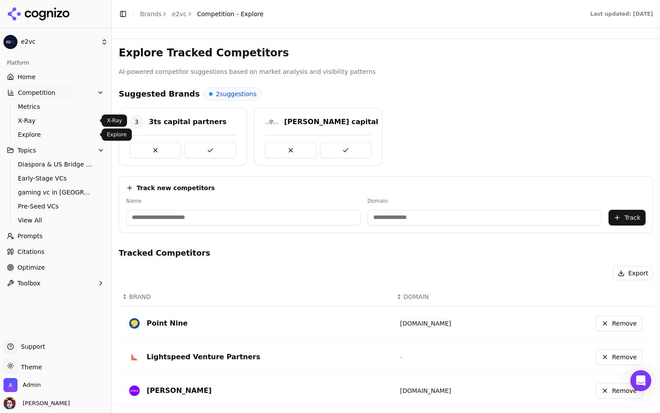
click at [69, 118] on span "X-Ray" at bounding box center [56, 120] width 76 height 9
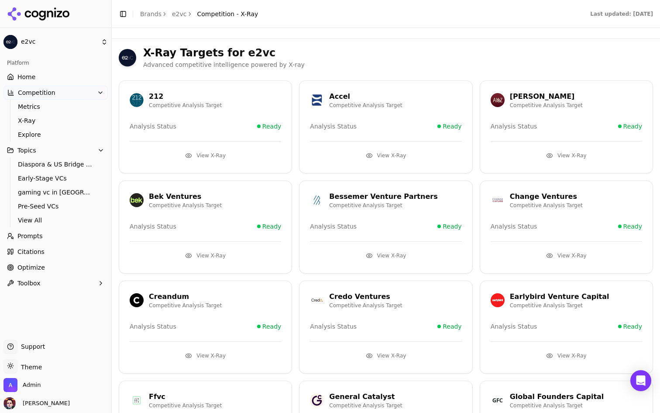
click at [242, 154] on button "View X-Ray" at bounding box center [205, 155] width 151 height 14
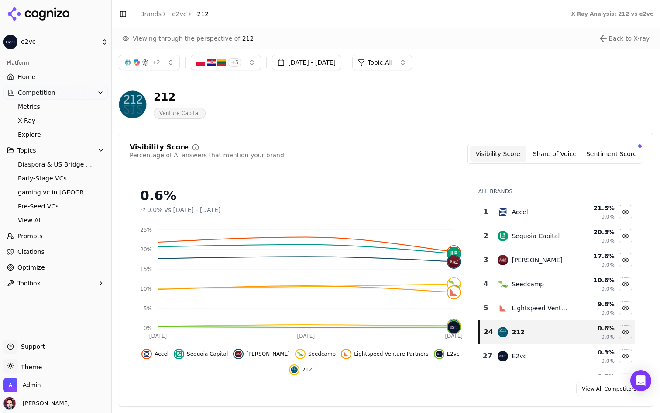
click at [48, 74] on link "Home" at bounding box center [55, 77] width 104 height 14
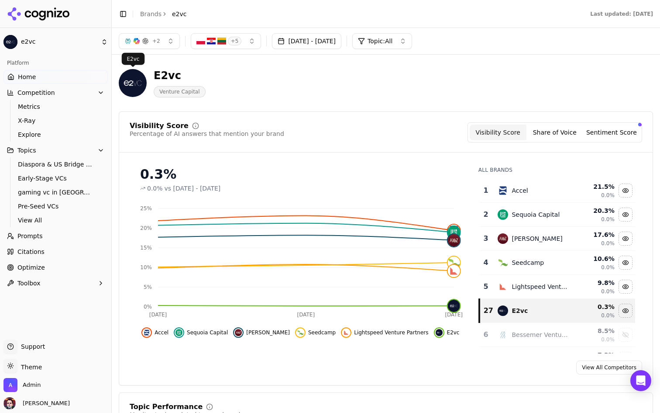
click at [310, 128] on div "Visibility Score Percentage of AI answers that mention your brand Visibility Sc…" at bounding box center [386, 132] width 512 height 20
click at [248, 46] on button "+ 5" at bounding box center [226, 41] width 71 height 16
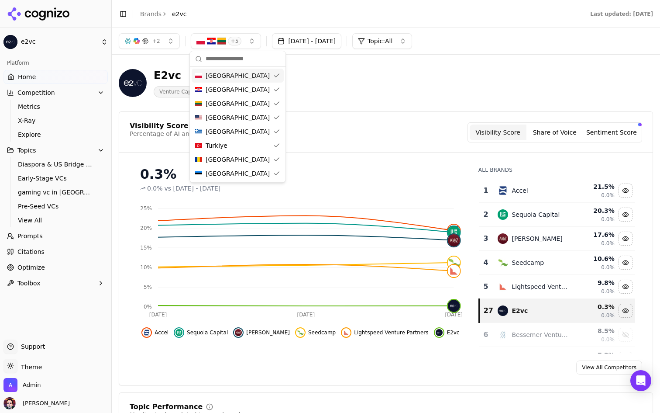
click at [239, 40] on span "+ 5" at bounding box center [235, 41] width 14 height 9
